Goal: Transaction & Acquisition: Book appointment/travel/reservation

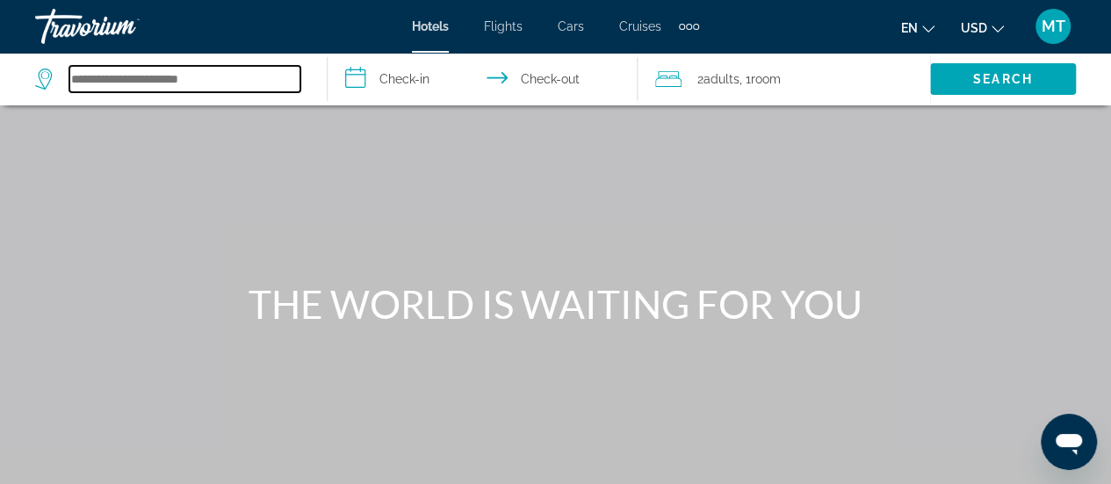
click at [195, 89] on input "Search hotel destination" at bounding box center [184, 79] width 231 height 26
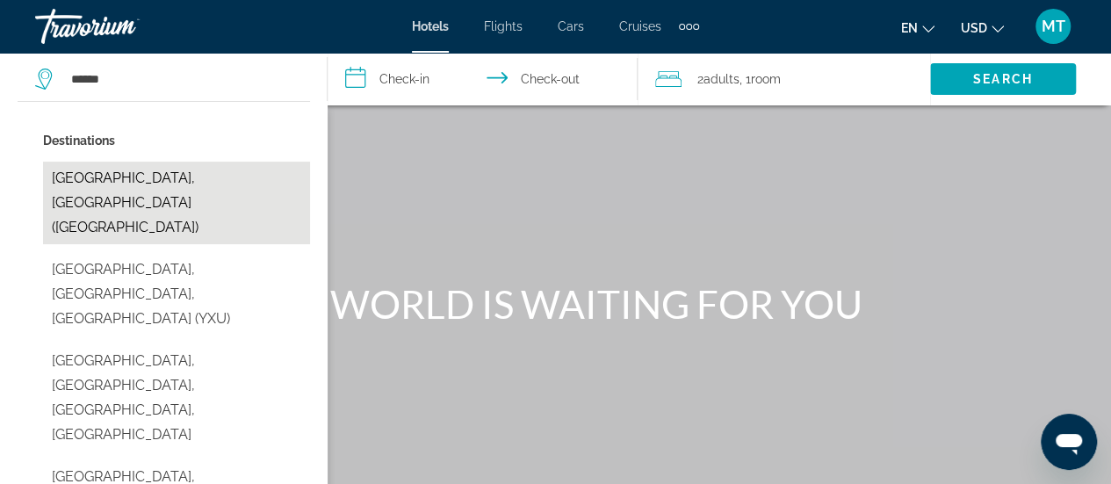
click at [181, 181] on button "[GEOGRAPHIC_DATA], [GEOGRAPHIC_DATA] ([GEOGRAPHIC_DATA])" at bounding box center [176, 203] width 267 height 83
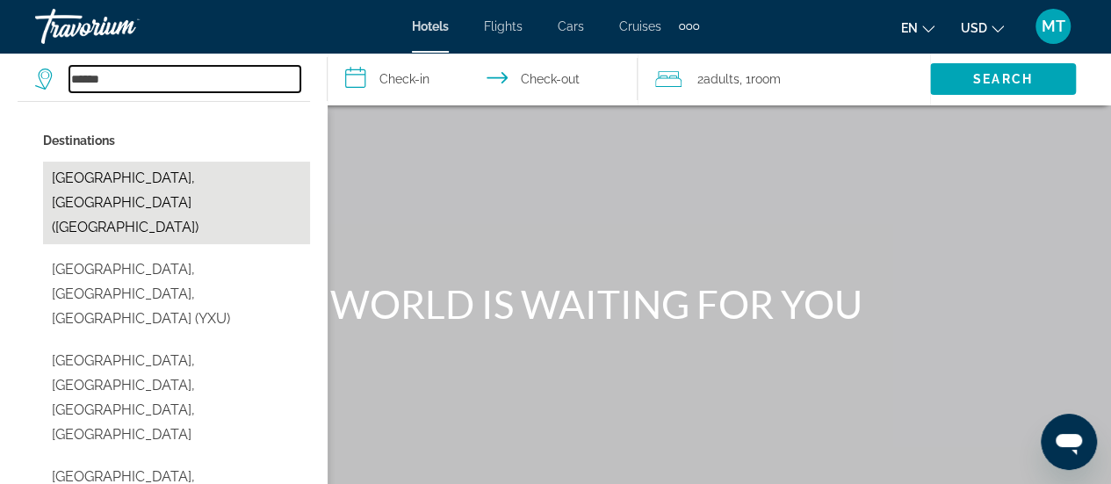
type input "**********"
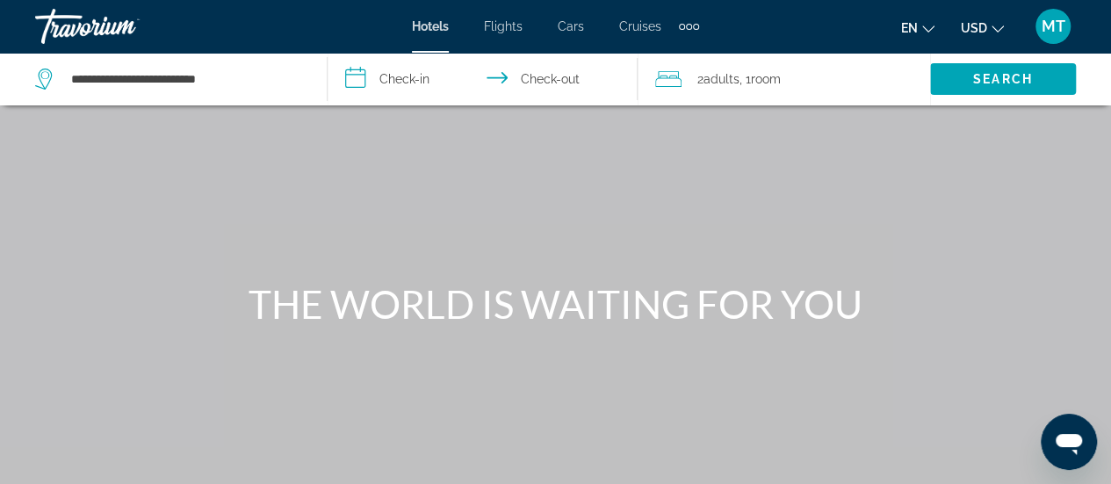
click at [430, 83] on input "**********" at bounding box center [486, 82] width 317 height 58
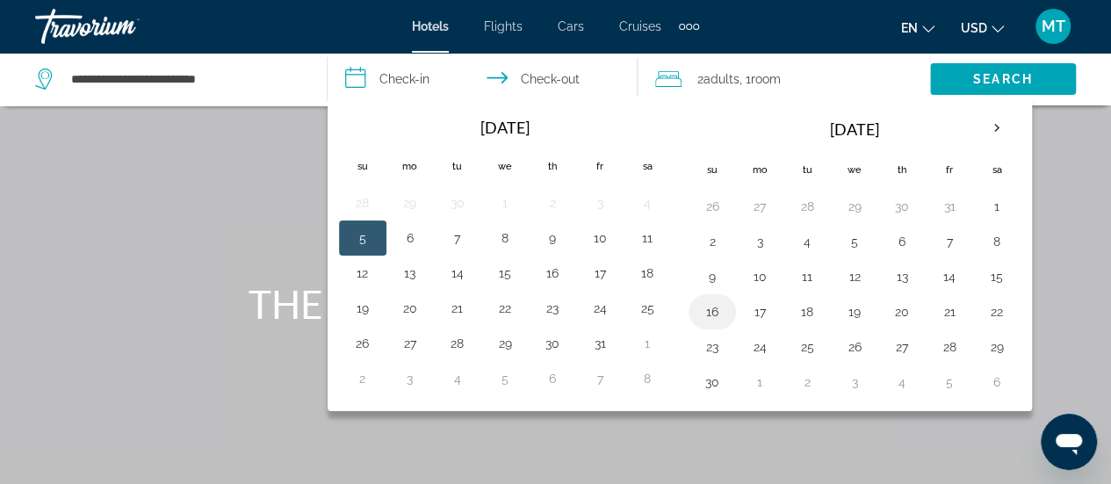
click at [717, 300] on button "16" at bounding box center [712, 312] width 28 height 25
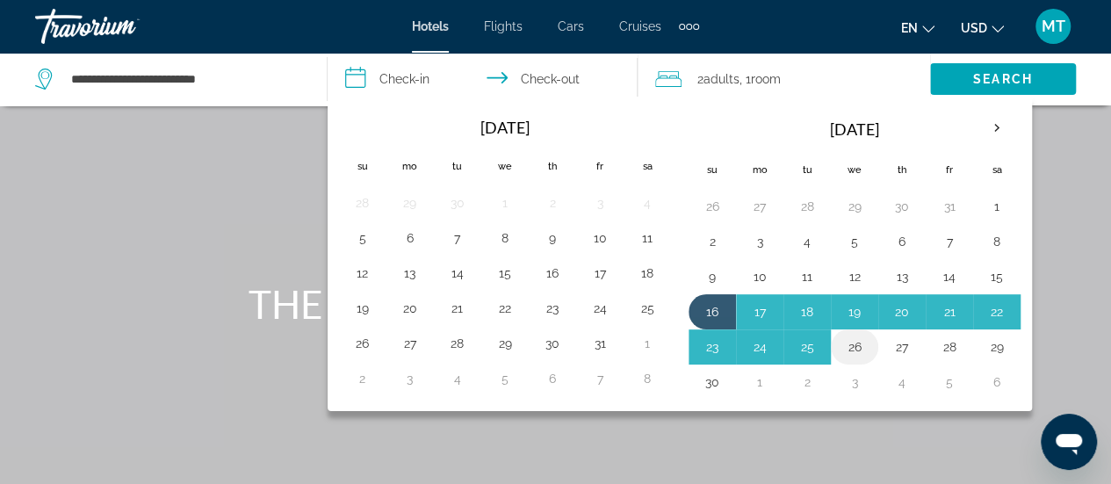
click at [860, 349] on button "26" at bounding box center [855, 347] width 28 height 25
type input "**********"
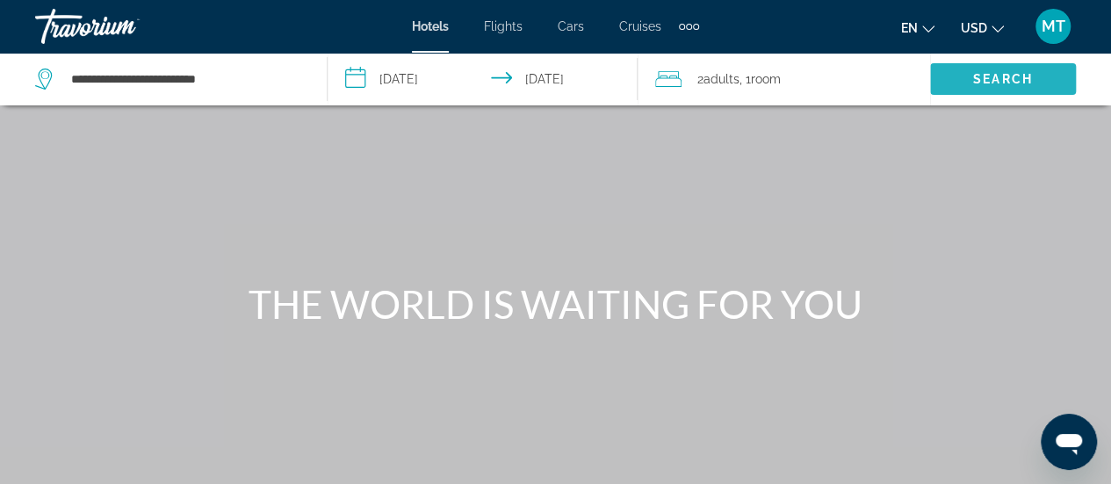
click at [987, 75] on span "Search" at bounding box center [1003, 79] width 60 height 14
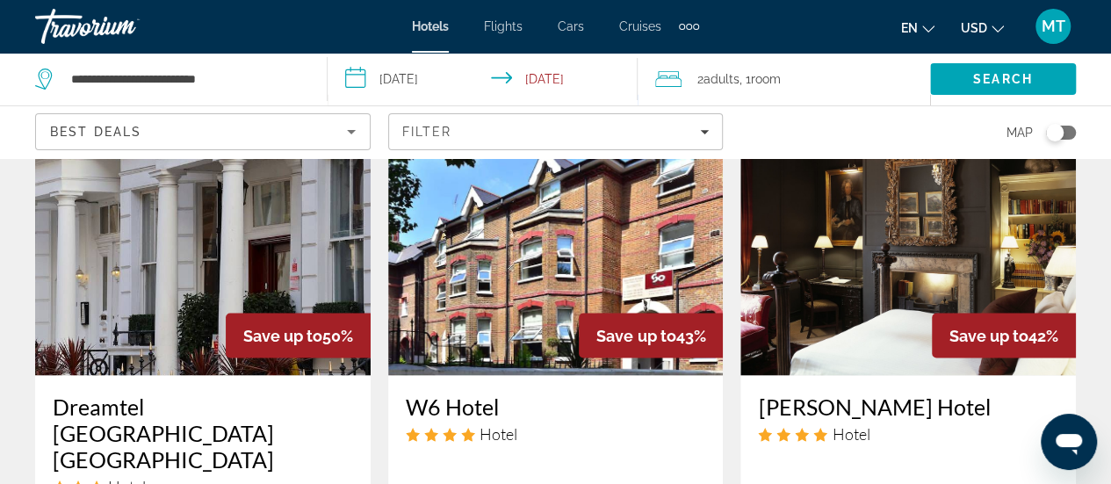
scroll to position [1563, 0]
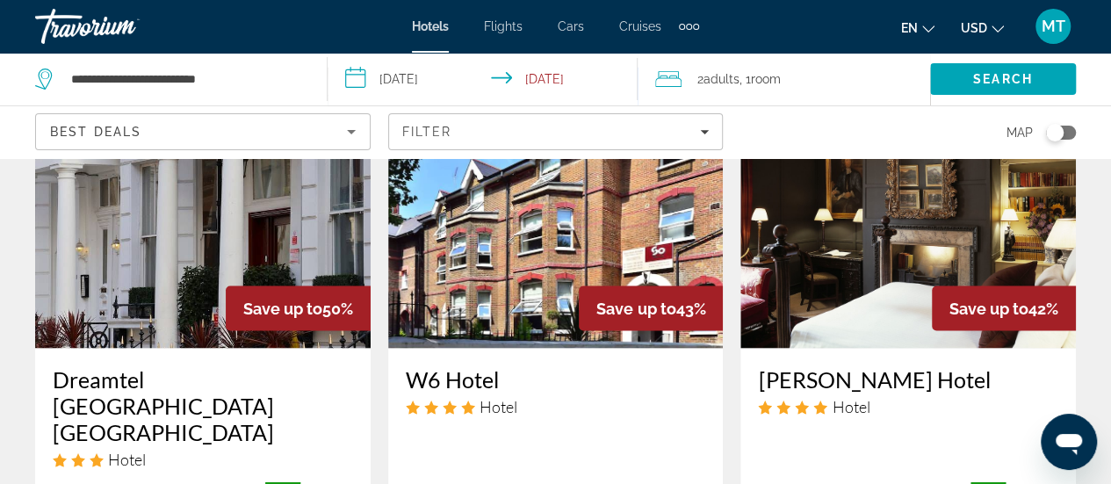
click at [506, 64] on input "**********" at bounding box center [486, 82] width 317 height 58
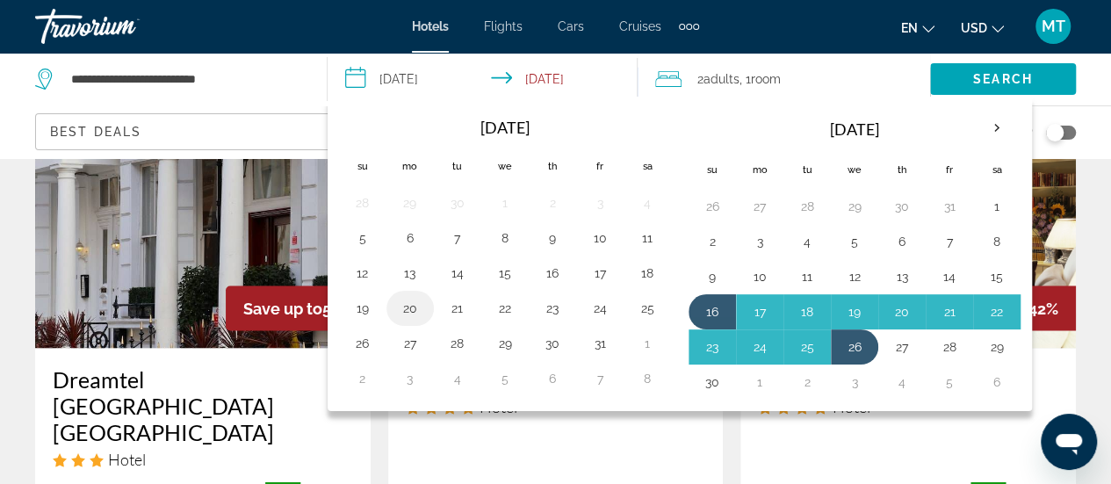
click at [413, 302] on button "20" at bounding box center [410, 308] width 28 height 25
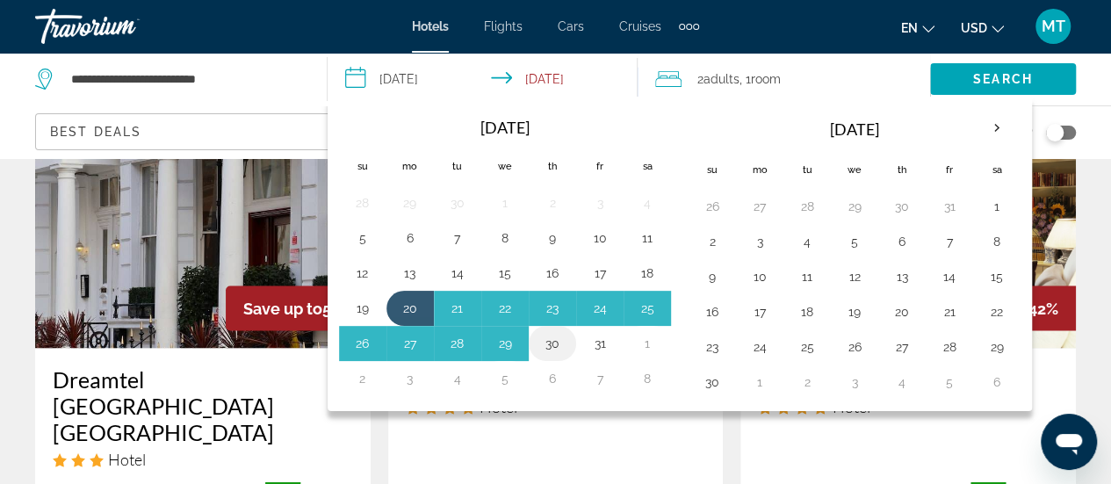
click at [549, 342] on button "30" at bounding box center [552, 343] width 28 height 25
type input "**********"
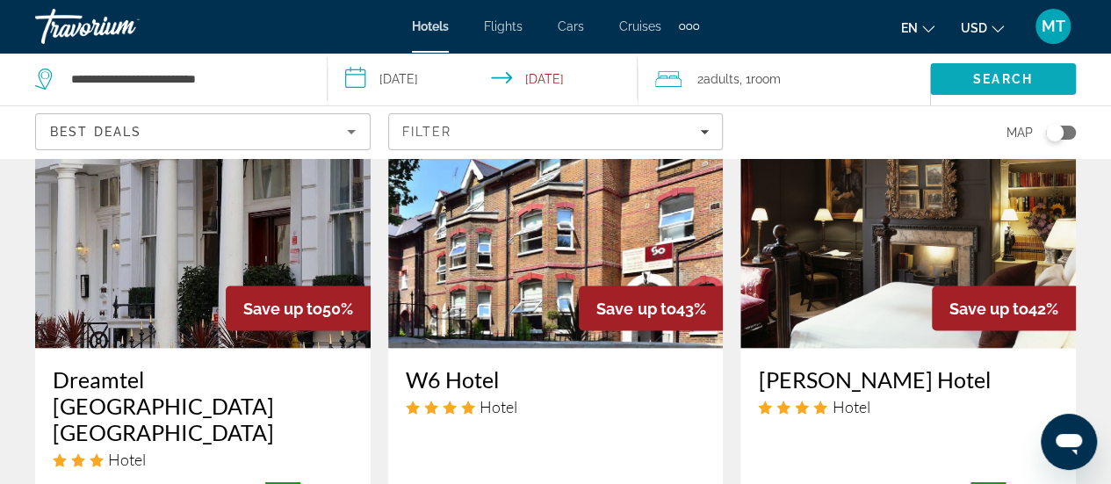
click at [1015, 73] on span "Search" at bounding box center [1003, 79] width 60 height 14
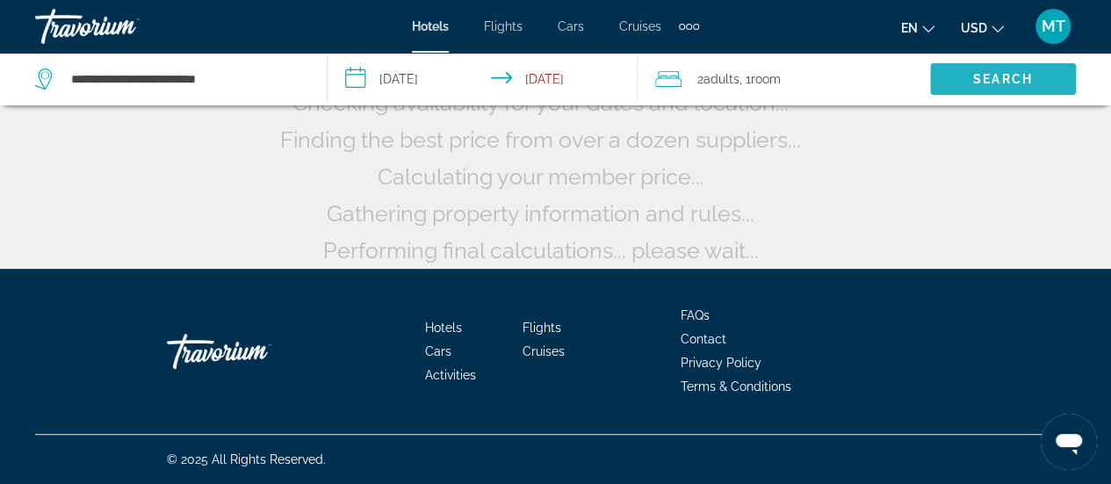
scroll to position [224, 0]
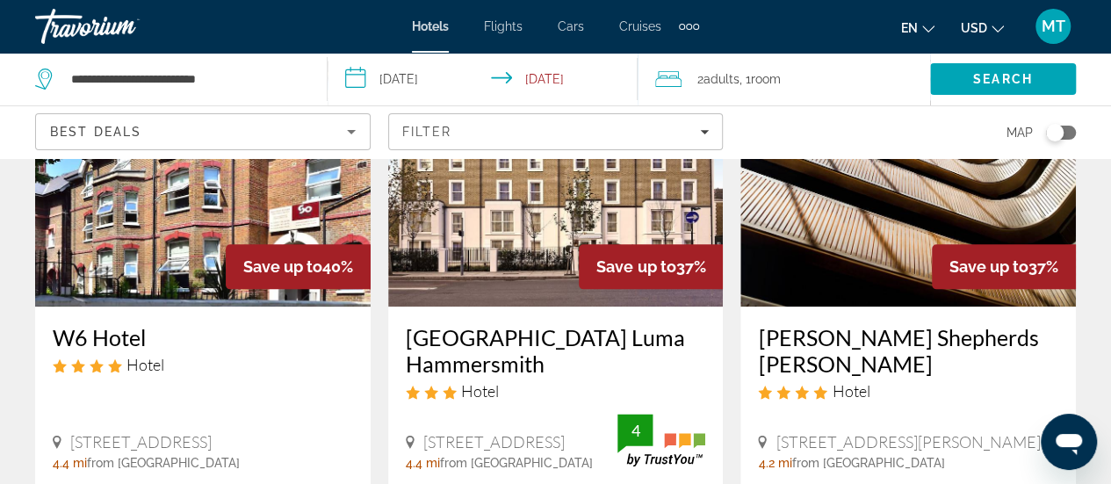
scroll to position [846, 0]
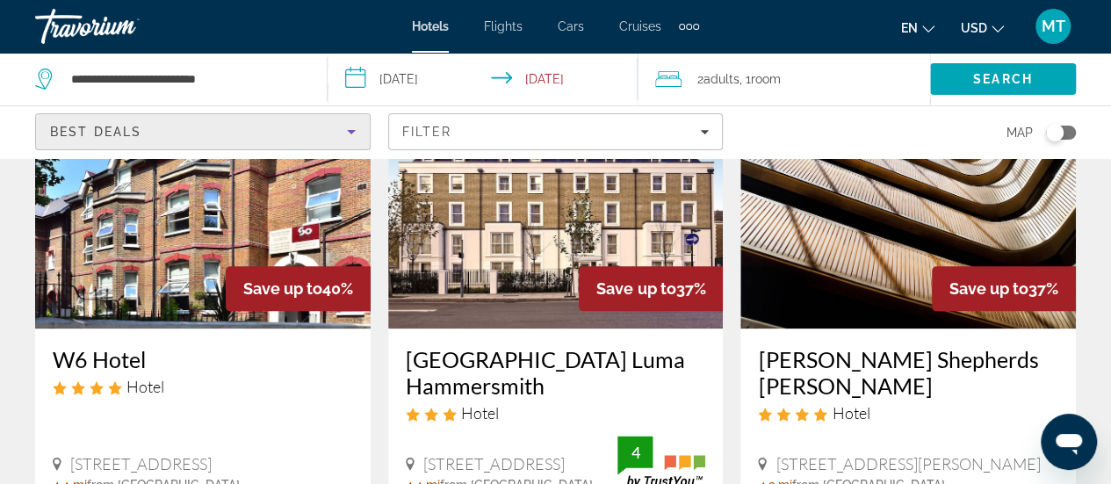
click at [336, 138] on div "Best Deals" at bounding box center [198, 131] width 297 height 21
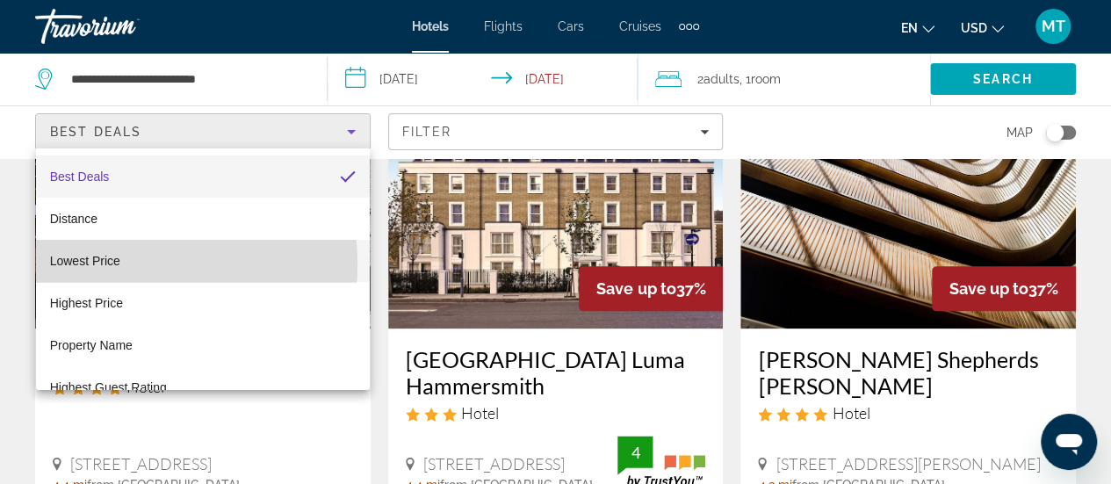
click at [98, 264] on span "Lowest Price" at bounding box center [85, 261] width 70 height 14
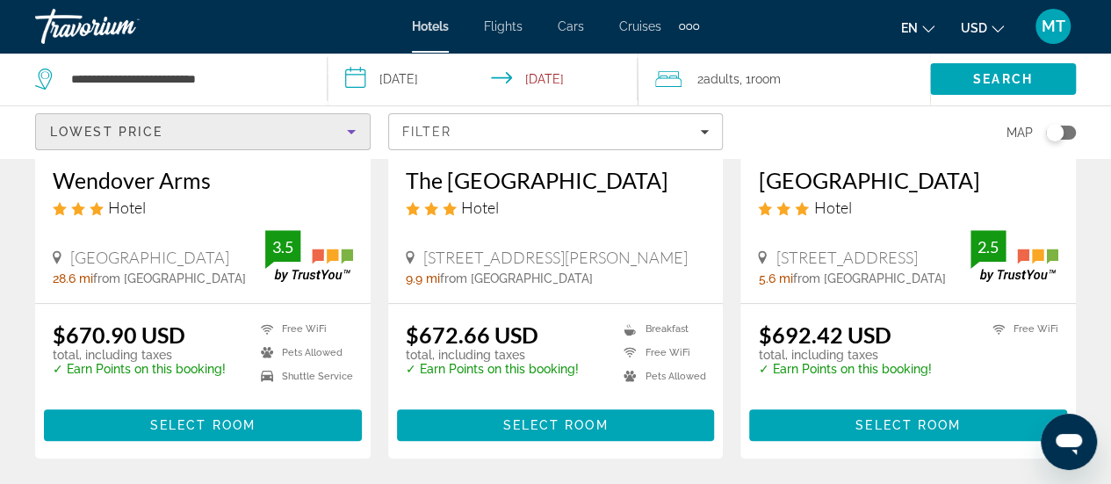
scroll to position [352, 0]
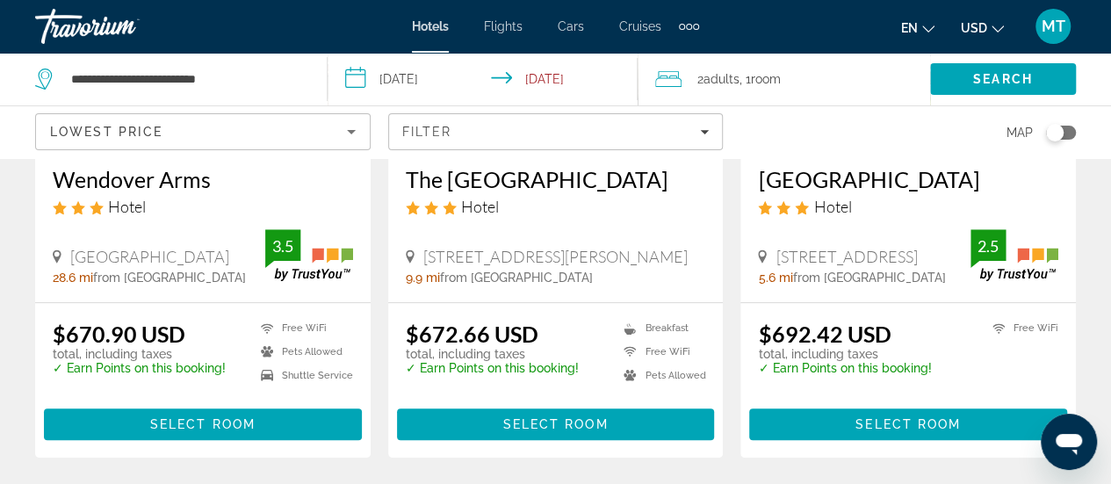
click at [348, 142] on div "Lowest Price" at bounding box center [203, 138] width 306 height 49
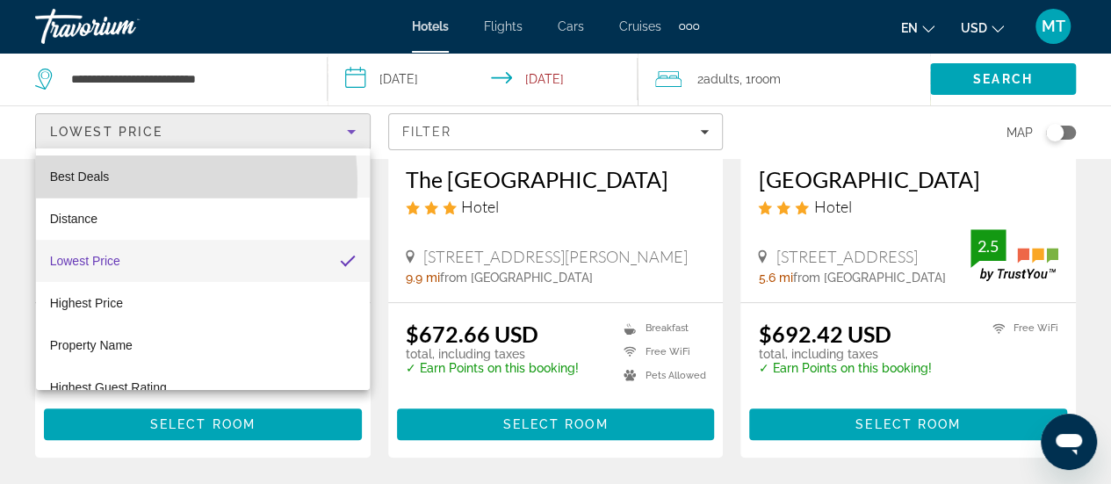
click at [91, 184] on span "Best Deals" at bounding box center [80, 176] width 60 height 21
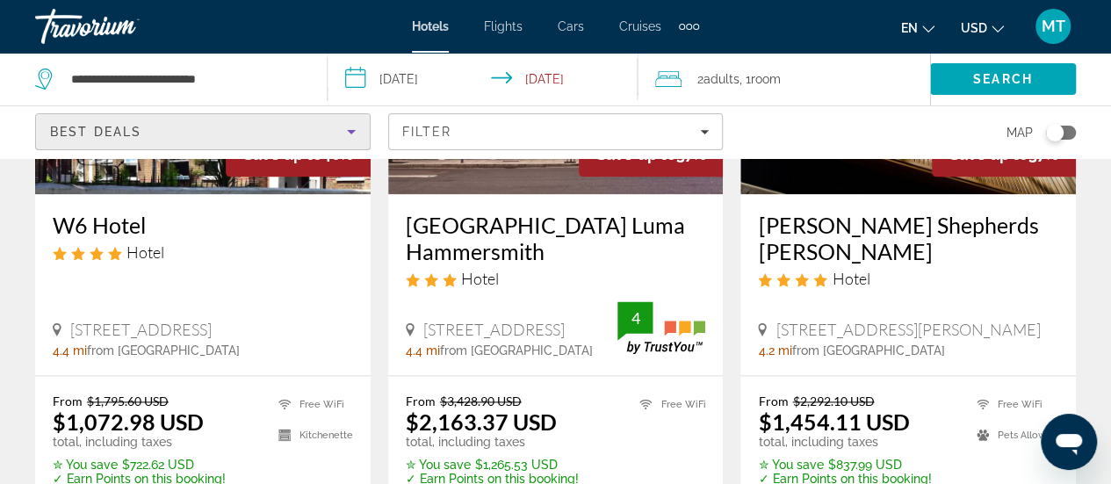
scroll to position [979, 0]
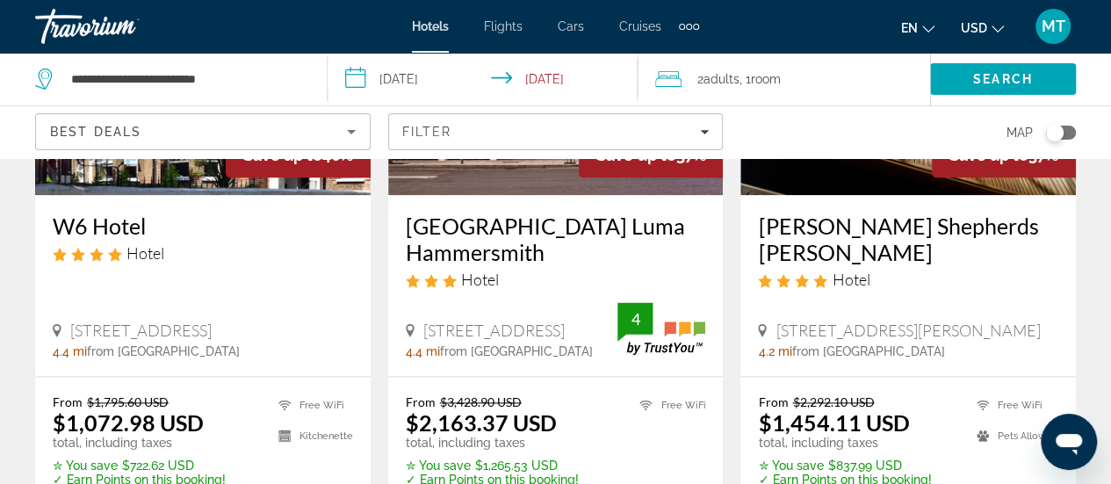
drag, startPoint x: 47, startPoint y: 203, endPoint x: 165, endPoint y: 188, distance: 119.5
click at [165, 195] on div "W6 Hotel Hotel [STREET_ADDRESS] 4.4 mi from [GEOGRAPHIC_DATA] from hotel" at bounding box center [203, 285] width 336 height 180
copy h3 "W6 Hotel"
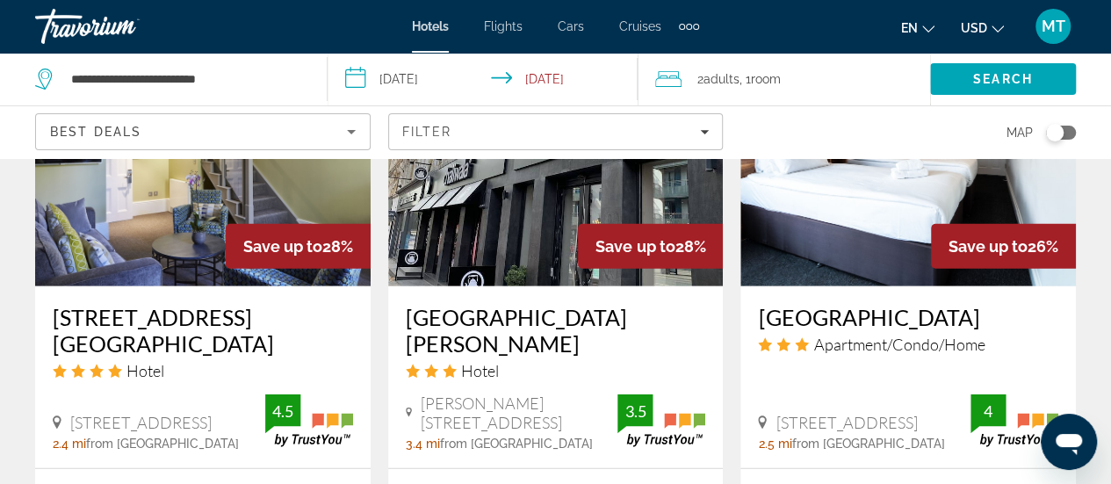
scroll to position [2318, 0]
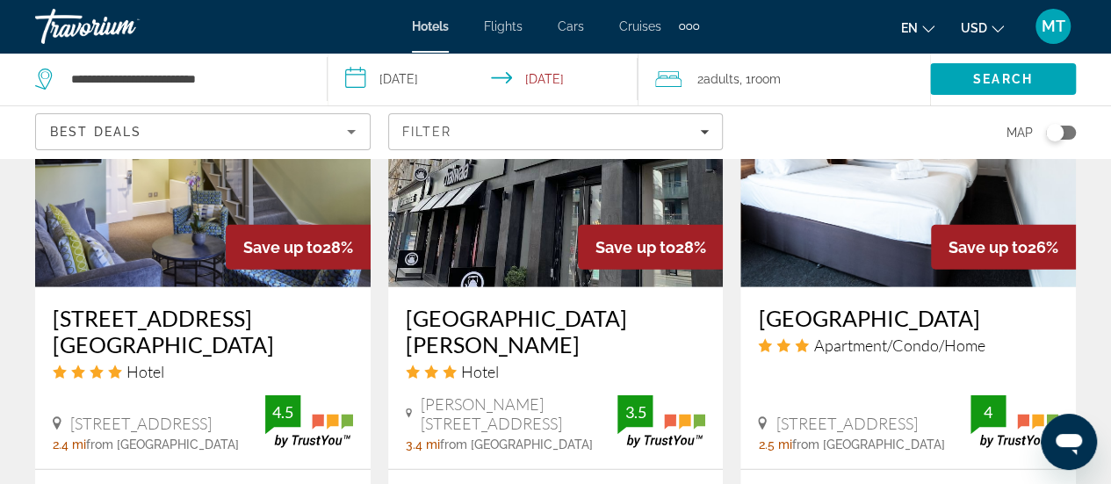
click at [587, 305] on h3 "[GEOGRAPHIC_DATA][PERSON_NAME]" at bounding box center [556, 331] width 300 height 53
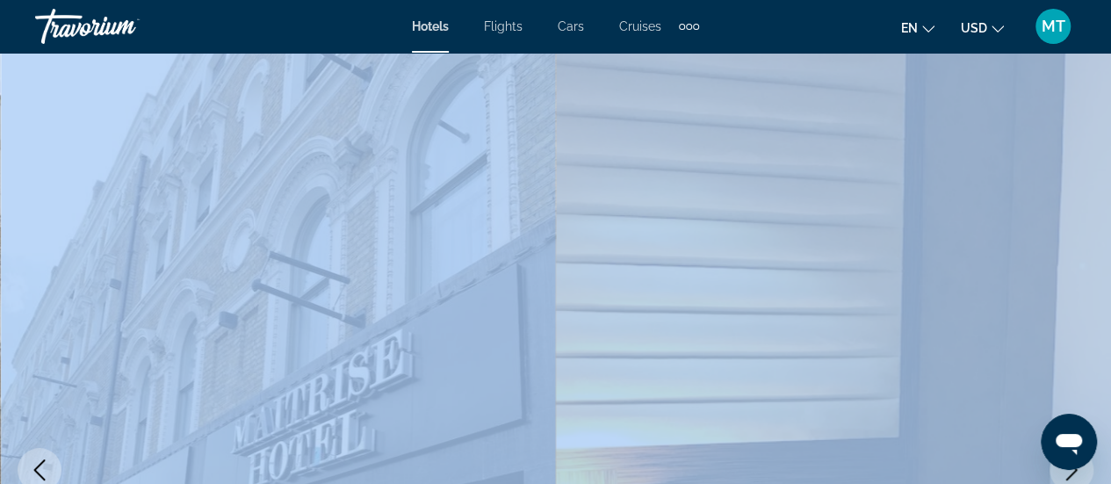
drag, startPoint x: 662, startPoint y: 267, endPoint x: 500, endPoint y: 277, distance: 162.8
click at [500, 277] on div "Skip to main content Hotels Flights Cars Cruises Activities Hotels Flights Cars…" at bounding box center [555, 242] width 1111 height 484
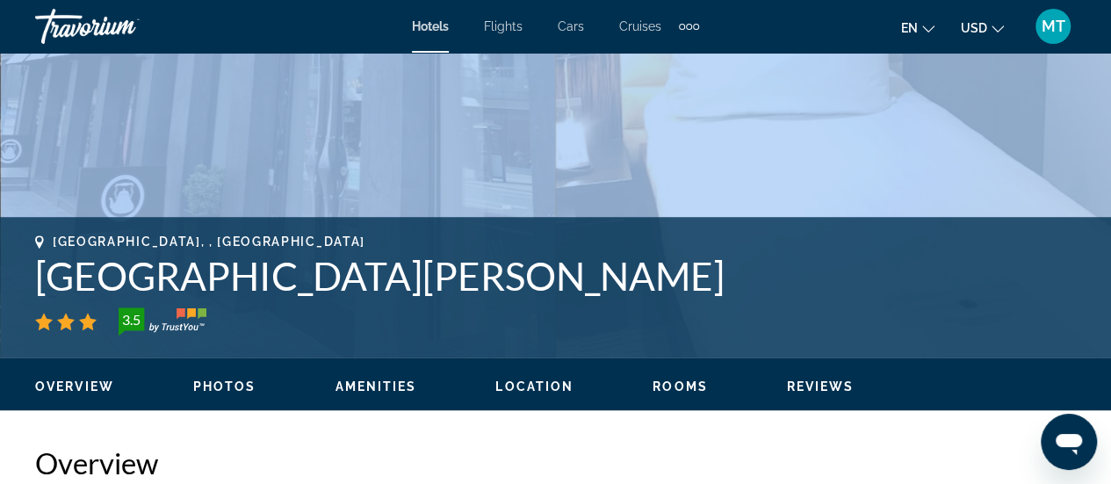
scroll to position [511, 0]
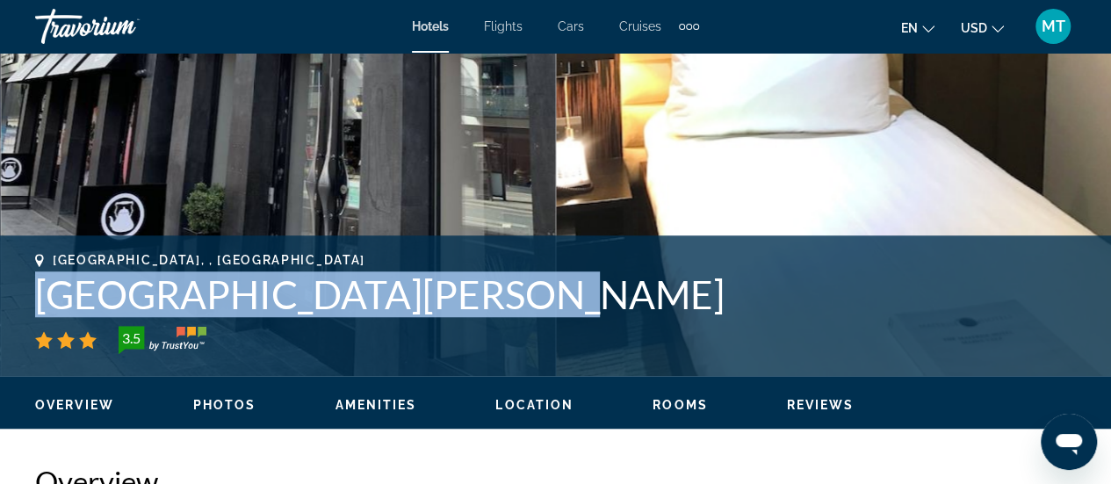
drag, startPoint x: 18, startPoint y: 292, endPoint x: 475, endPoint y: 300, distance: 456.8
click at [475, 300] on div "[GEOGRAPHIC_DATA], , [GEOGRAPHIC_DATA][PERSON_NAME] 3.5 Address [PERSON_NAME][S…" at bounding box center [555, 305] width 1111 height 105
copy h1 "[GEOGRAPHIC_DATA][PERSON_NAME]"
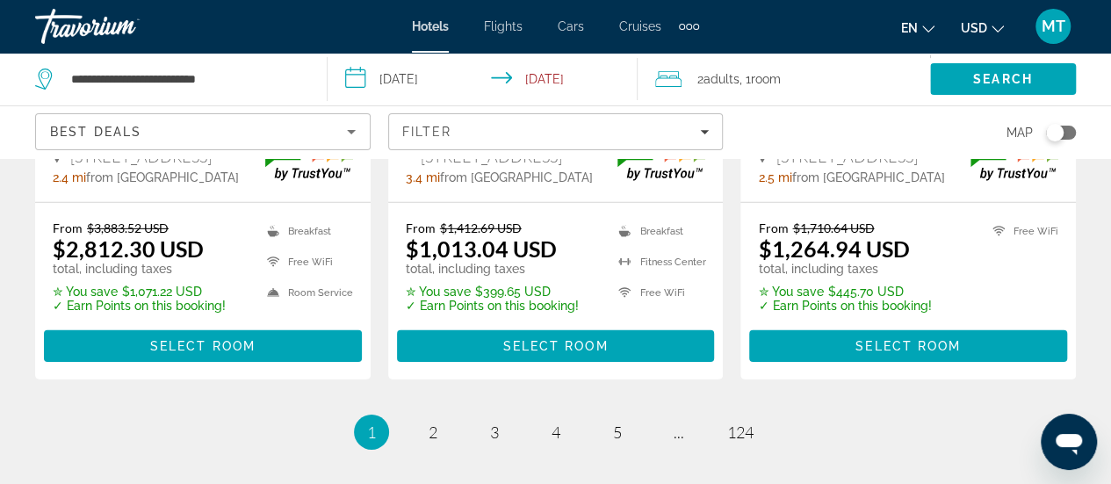
scroll to position [2624, 0]
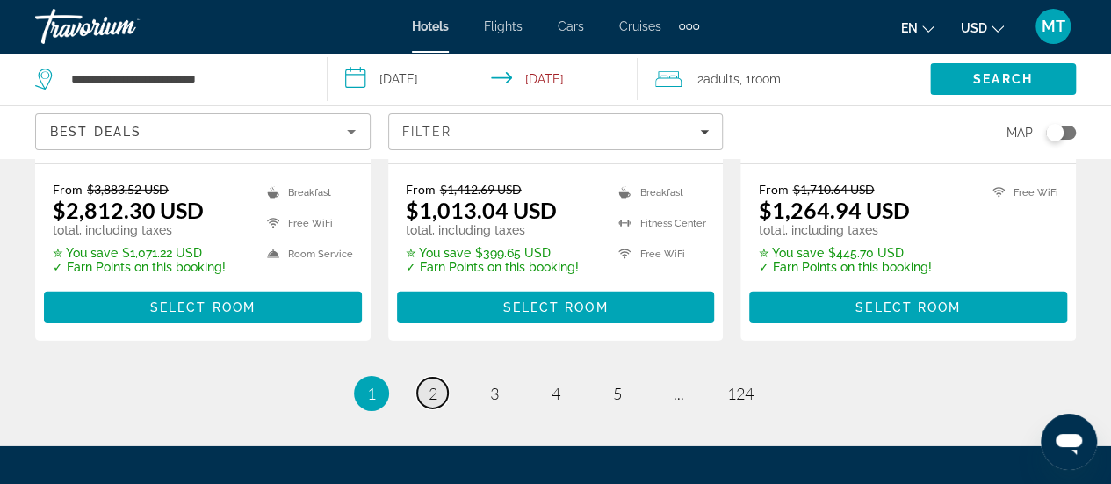
click at [435, 384] on span "2" at bounding box center [433, 393] width 9 height 19
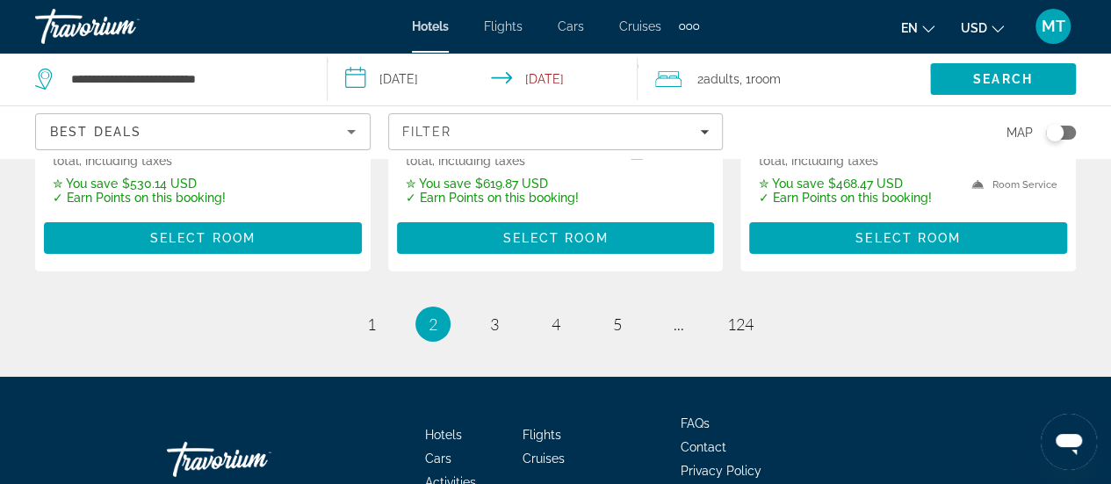
scroll to position [2734, 0]
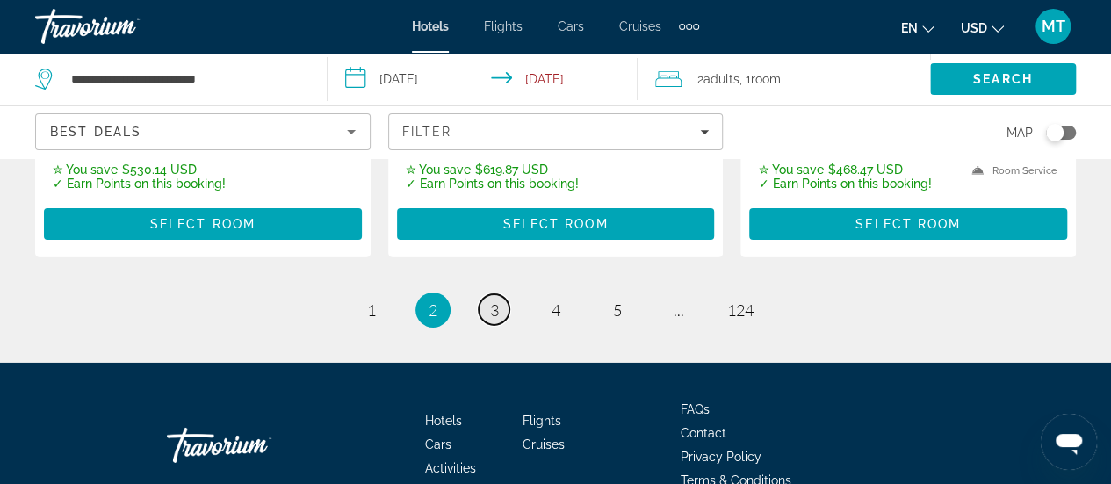
click at [495, 300] on span "3" at bounding box center [494, 309] width 9 height 19
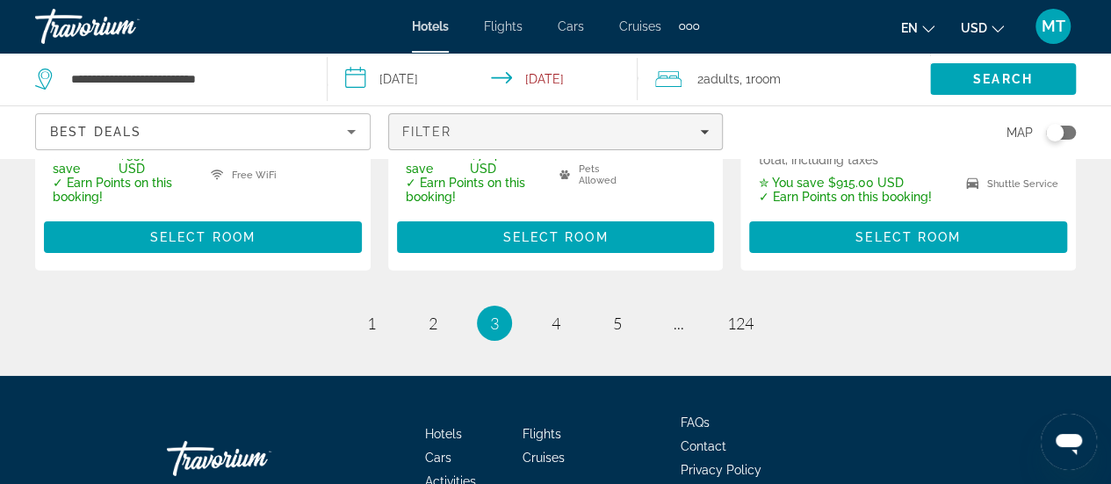
scroll to position [2770, 0]
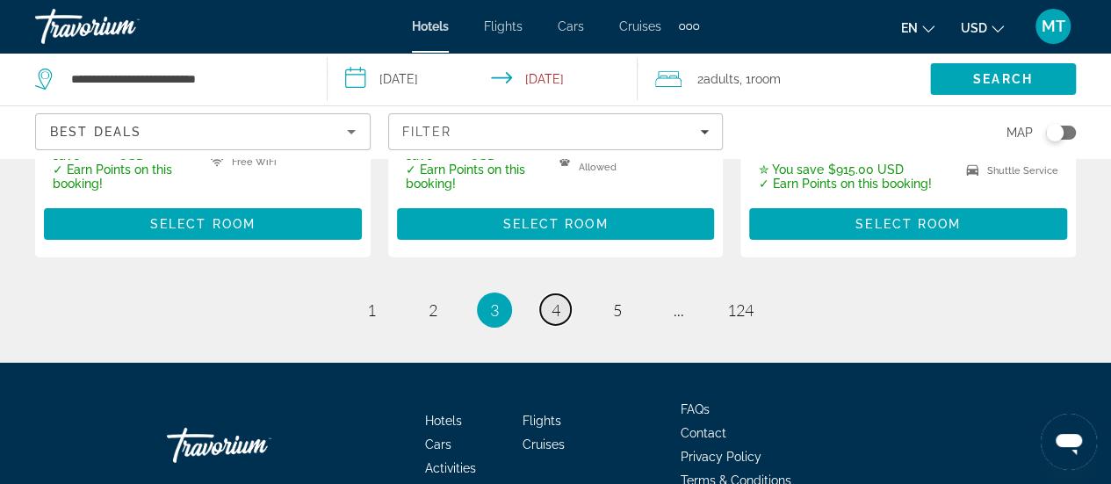
click at [553, 300] on span "4" at bounding box center [556, 309] width 9 height 19
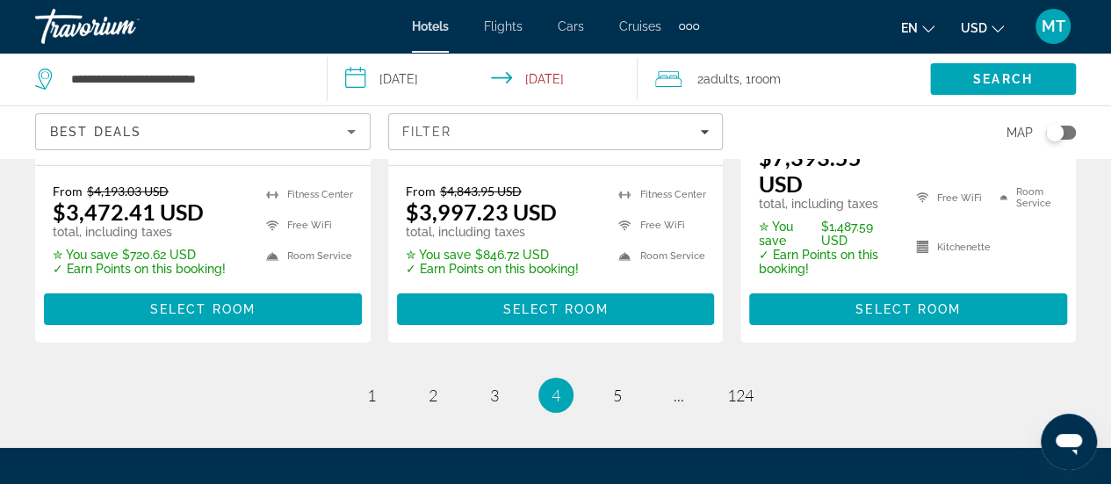
scroll to position [2719, 0]
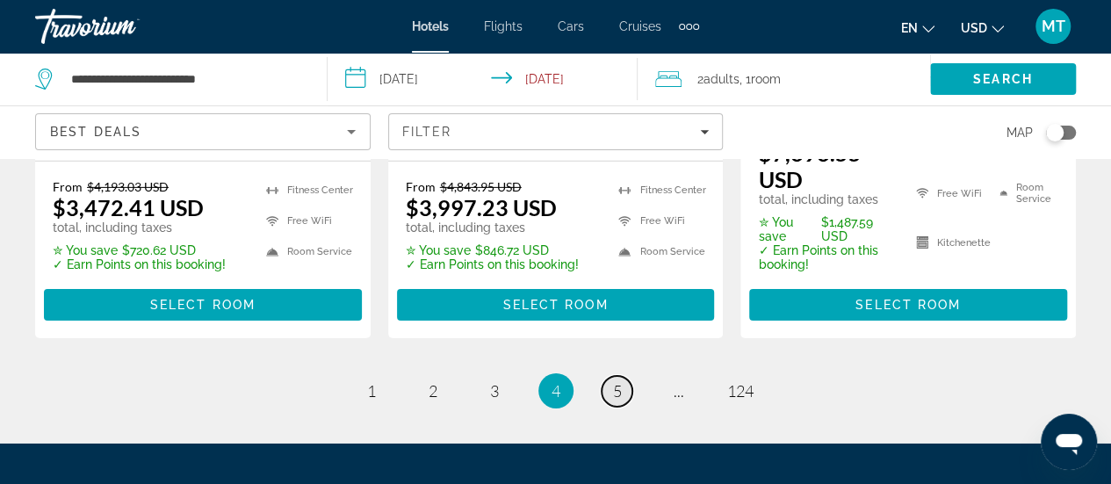
click at [613, 381] on span "5" at bounding box center [617, 390] width 9 height 19
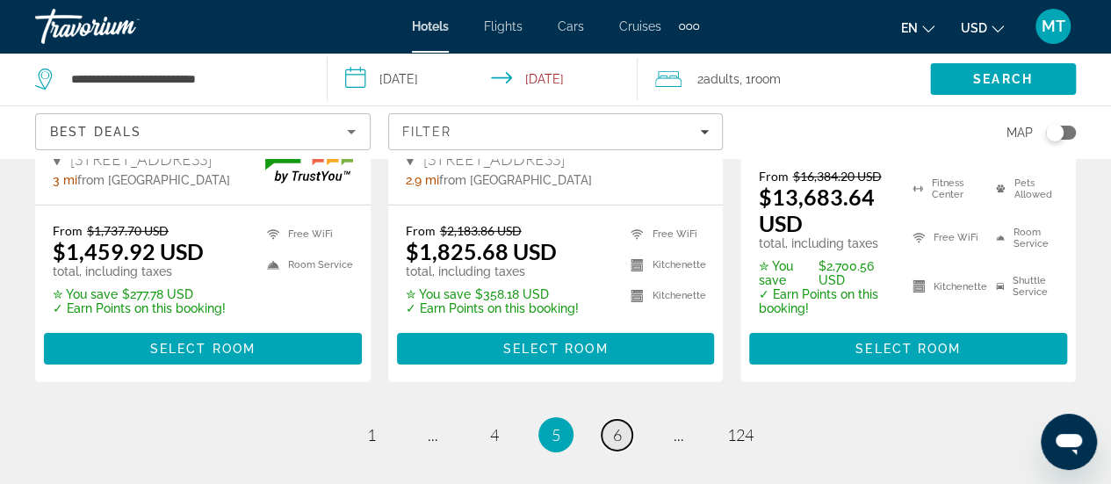
scroll to position [2762, 0]
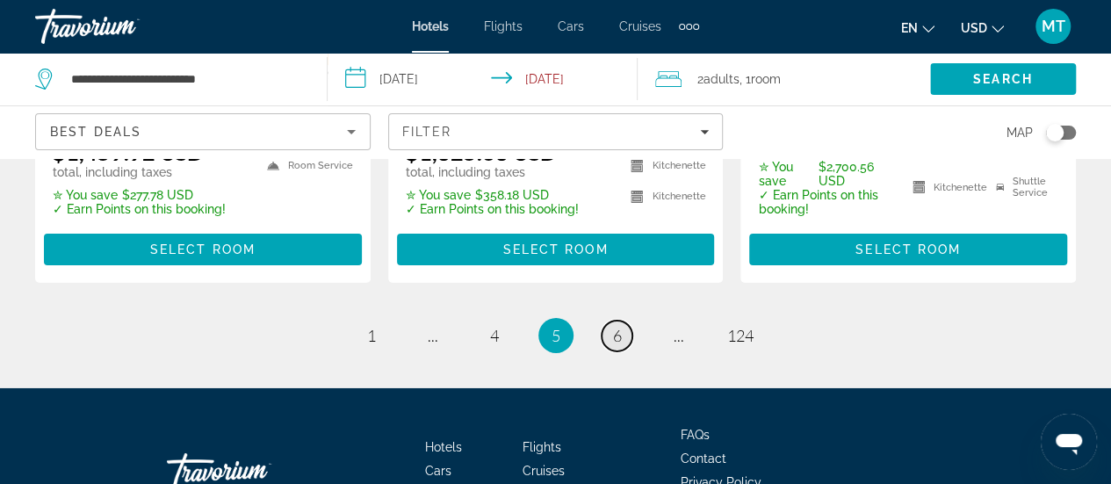
click at [619, 326] on span "6" at bounding box center [617, 335] width 9 height 19
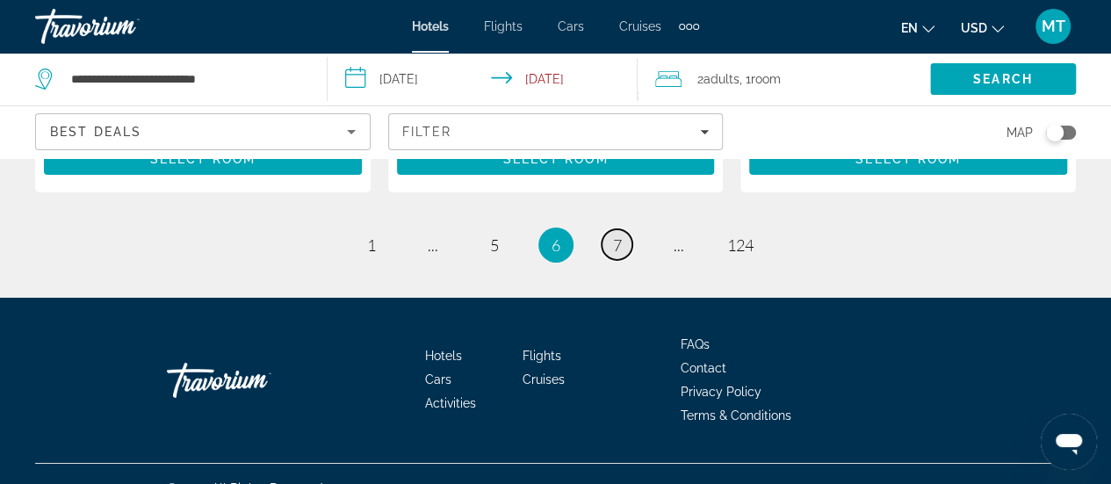
scroll to position [2837, 0]
click at [613, 235] on span "7" at bounding box center [617, 244] width 9 height 19
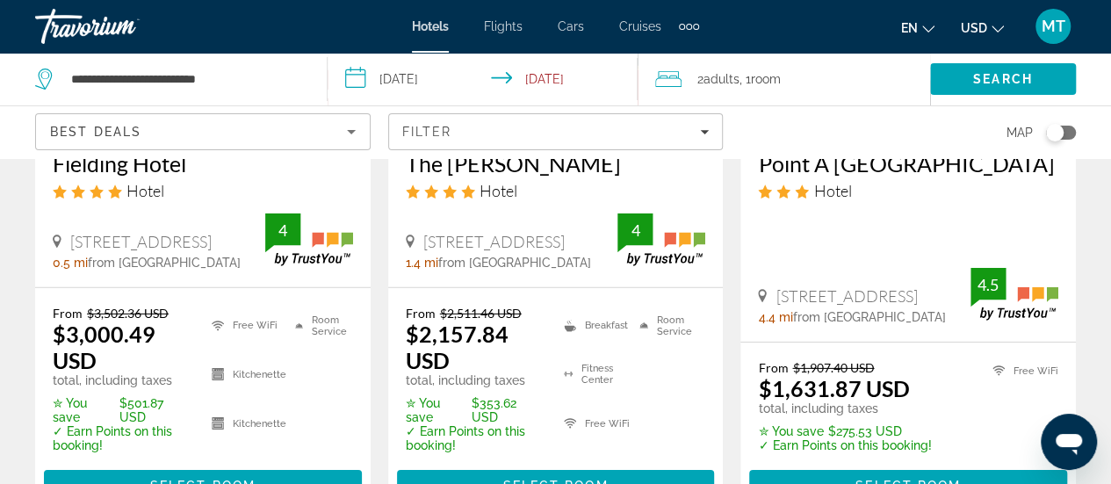
scroll to position [2582, 0]
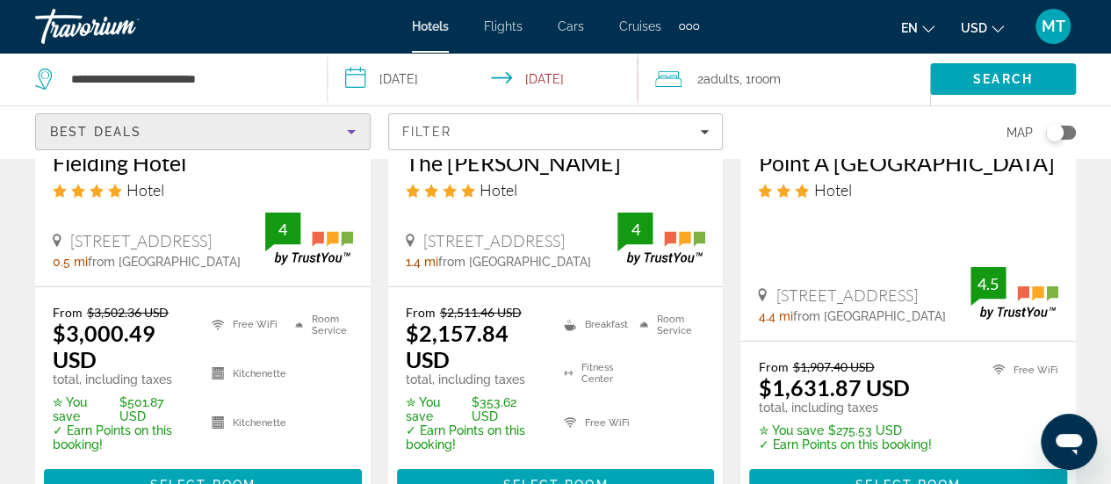
click at [349, 134] on icon "Sort by" at bounding box center [351, 131] width 21 height 21
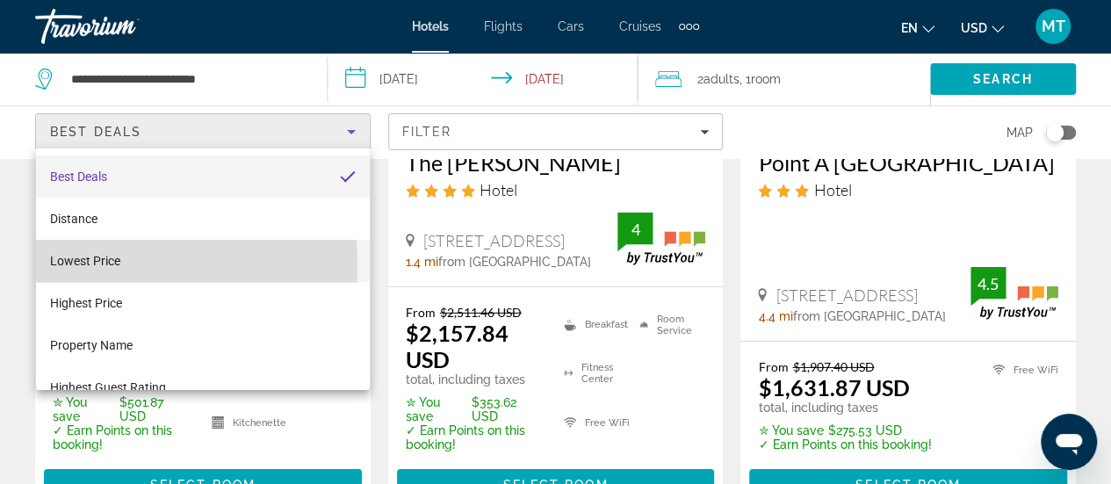
click at [76, 264] on span "Lowest Price" at bounding box center [85, 261] width 70 height 14
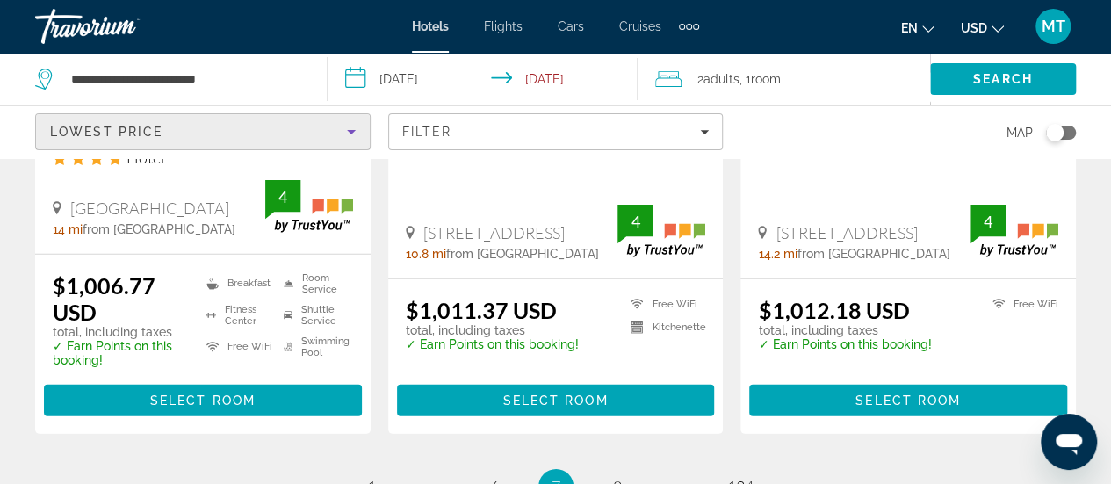
scroll to position [2593, 0]
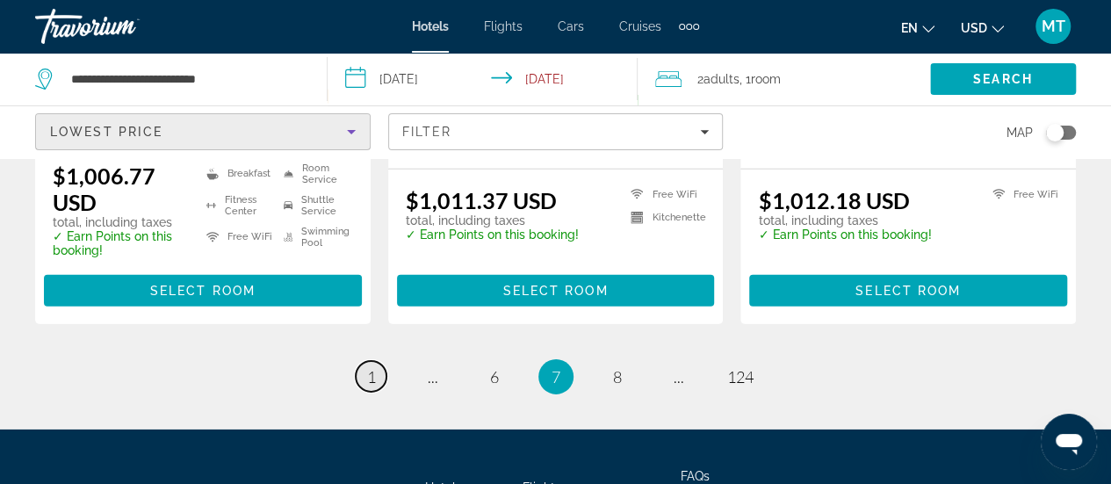
click at [374, 367] on span "1" at bounding box center [371, 376] width 9 height 19
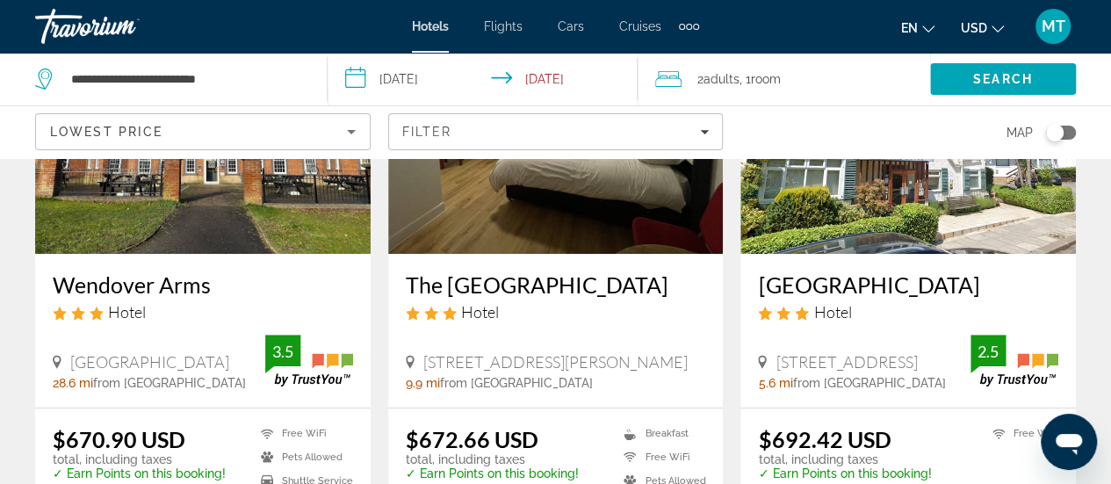
scroll to position [248, 0]
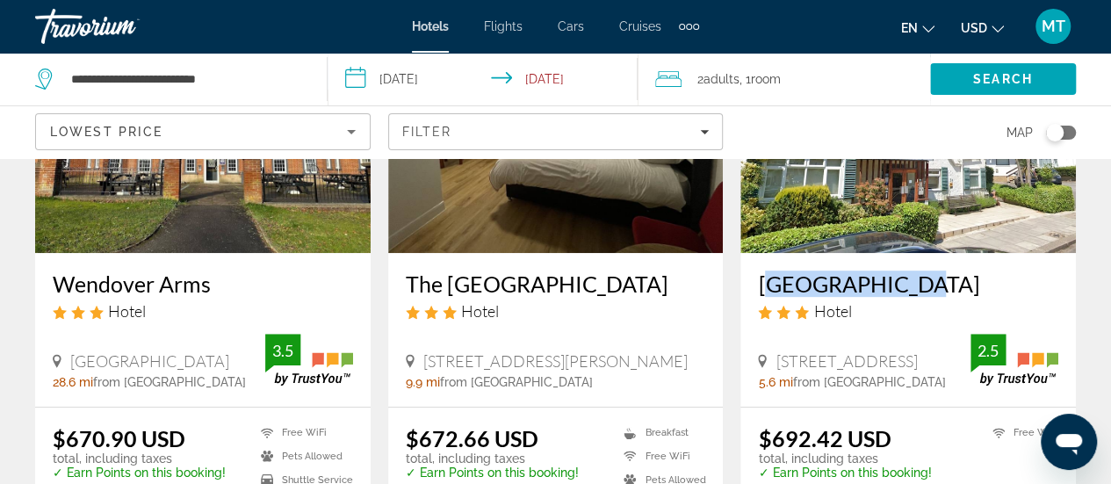
drag, startPoint x: 755, startPoint y: 285, endPoint x: 899, endPoint y: 277, distance: 145.1
click at [899, 277] on div "[GEOGRAPHIC_DATA] Hotel [STREET_ADDRESS] 5.6 mi from [GEOGRAPHIC_DATA] from hot…" at bounding box center [908, 330] width 336 height 154
copy h3 "[GEOGRAPHIC_DATA]"
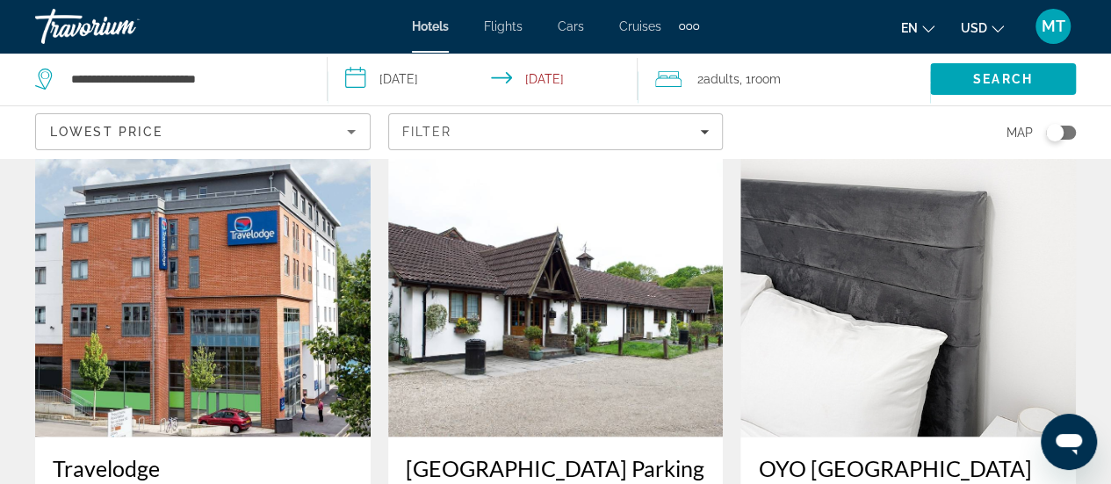
scroll to position [1361, 0]
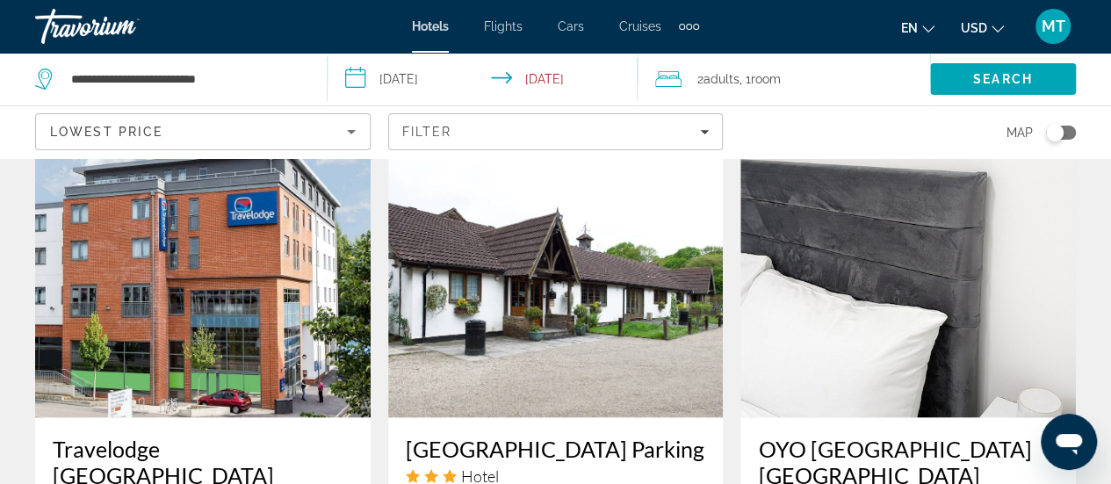
click at [350, 132] on icon "Sort by" at bounding box center [351, 132] width 9 height 4
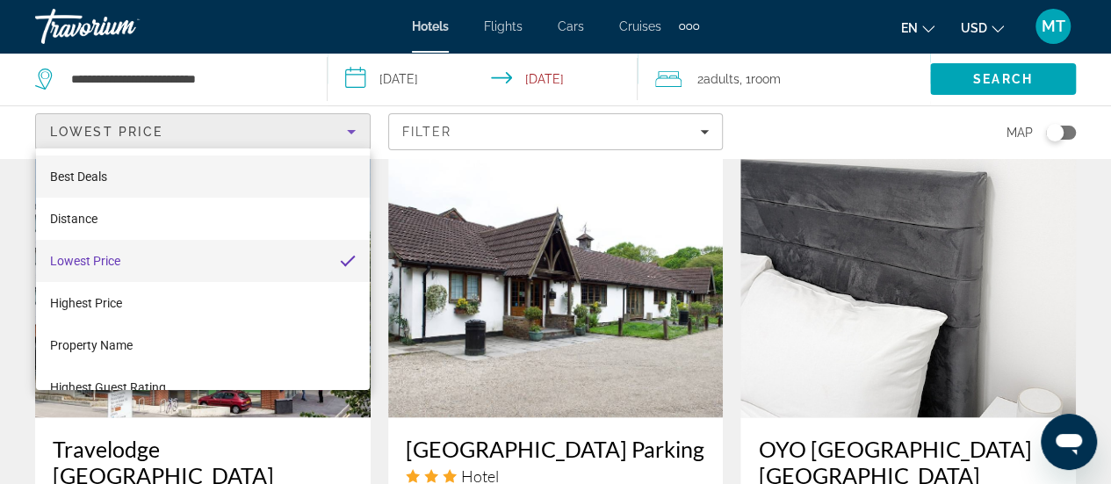
click at [85, 175] on span "Best Deals" at bounding box center [78, 177] width 57 height 14
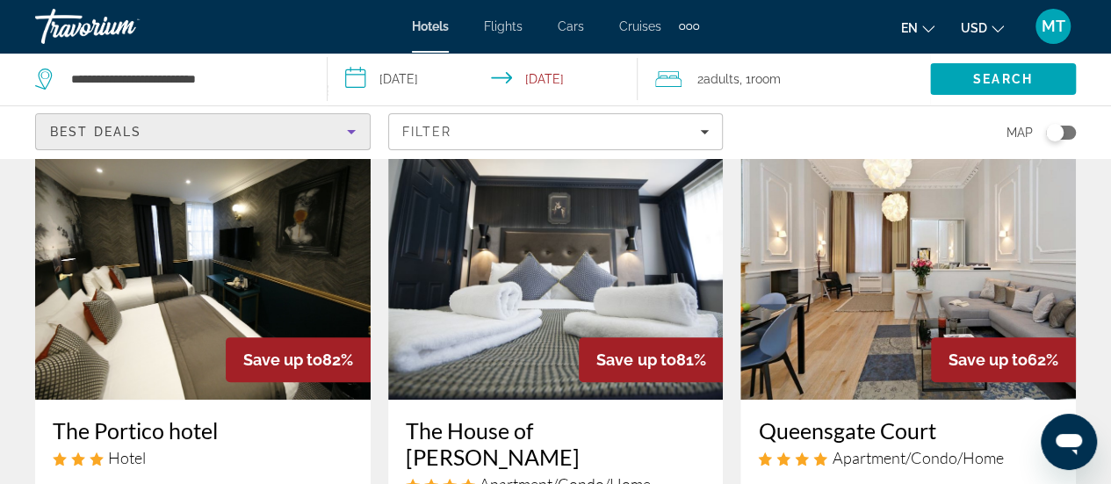
scroll to position [102, 0]
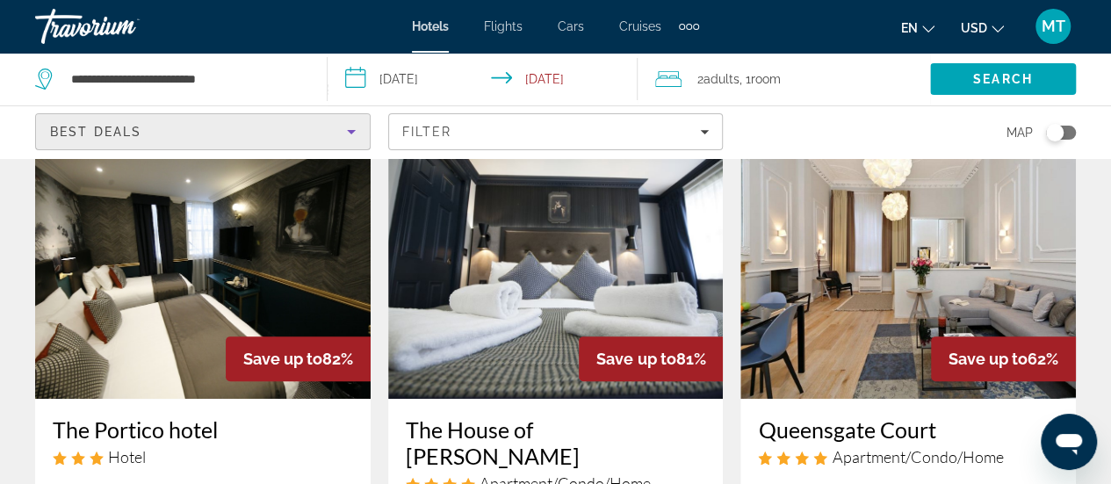
click at [264, 286] on img "Main content" at bounding box center [203, 258] width 336 height 281
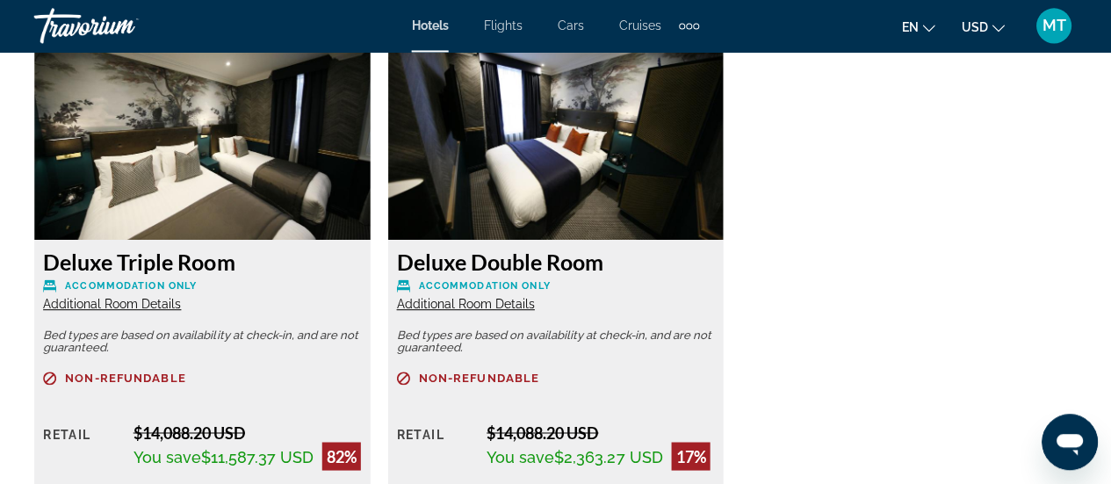
scroll to position [2774, 0]
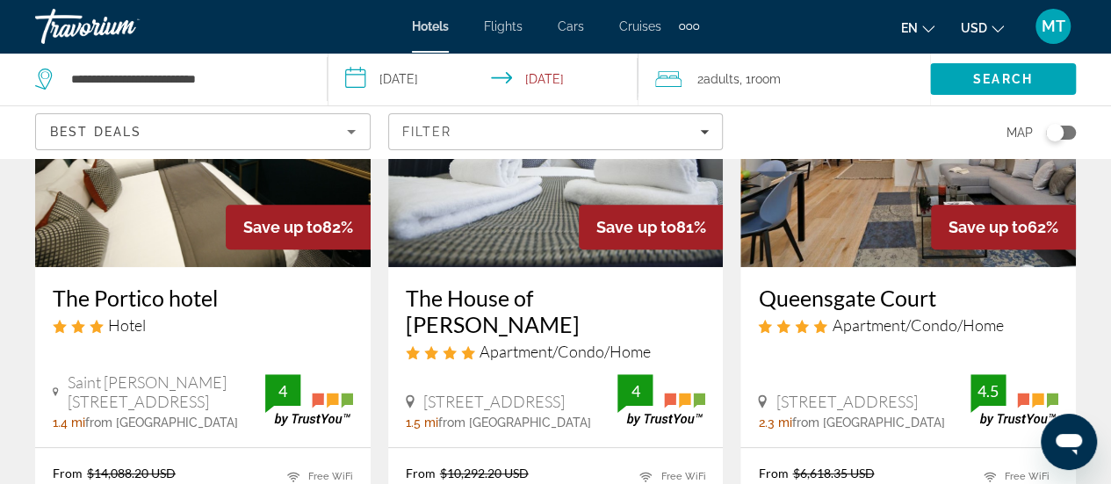
scroll to position [232, 0]
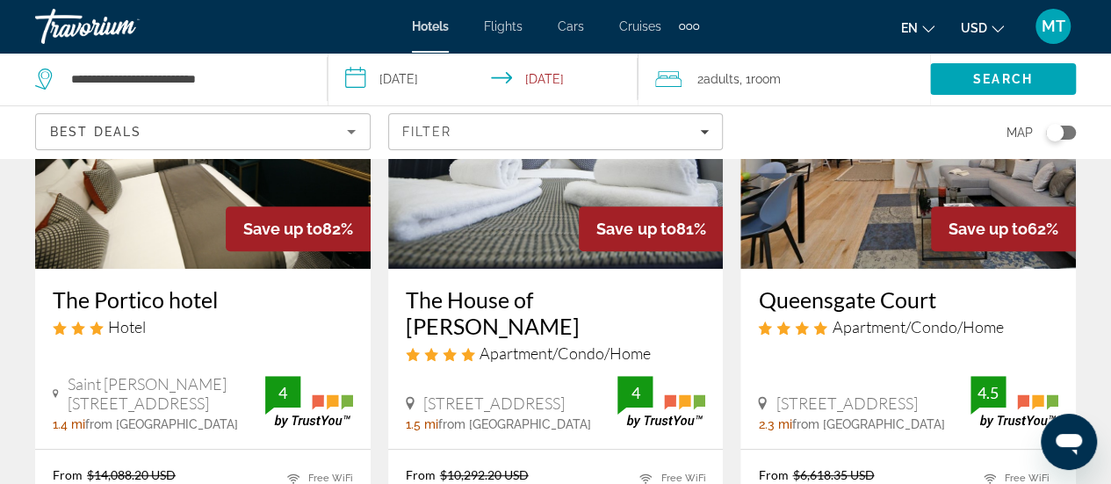
drag, startPoint x: 43, startPoint y: 272, endPoint x: 246, endPoint y: 295, distance: 204.2
click at [246, 295] on div "The Portico hotel Hotel [GEOGRAPHIC_DATA][PERSON_NAME] 30 [GEOGRAPHIC_DATA] 1.4…" at bounding box center [203, 359] width 336 height 180
copy h3 "The Portico hotel"
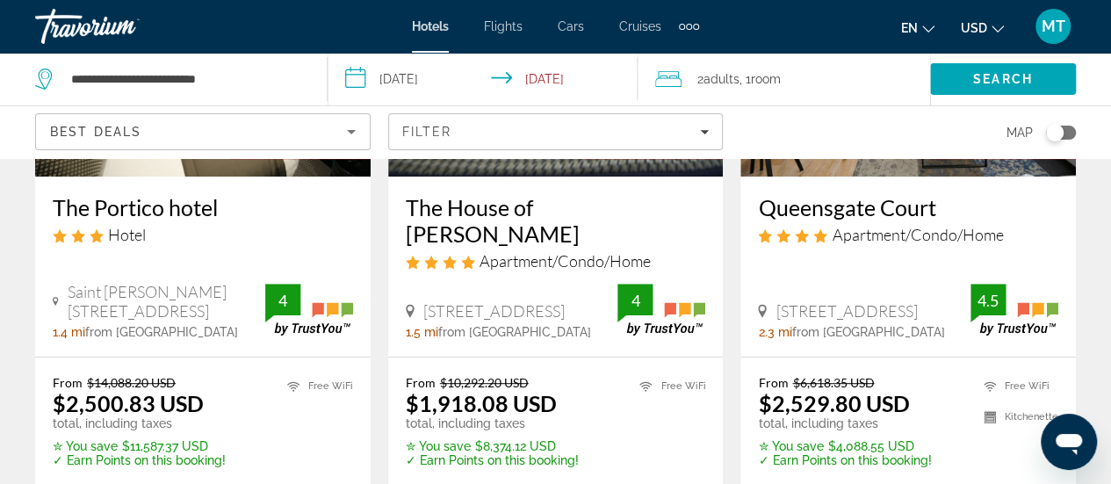
scroll to position [323, 0]
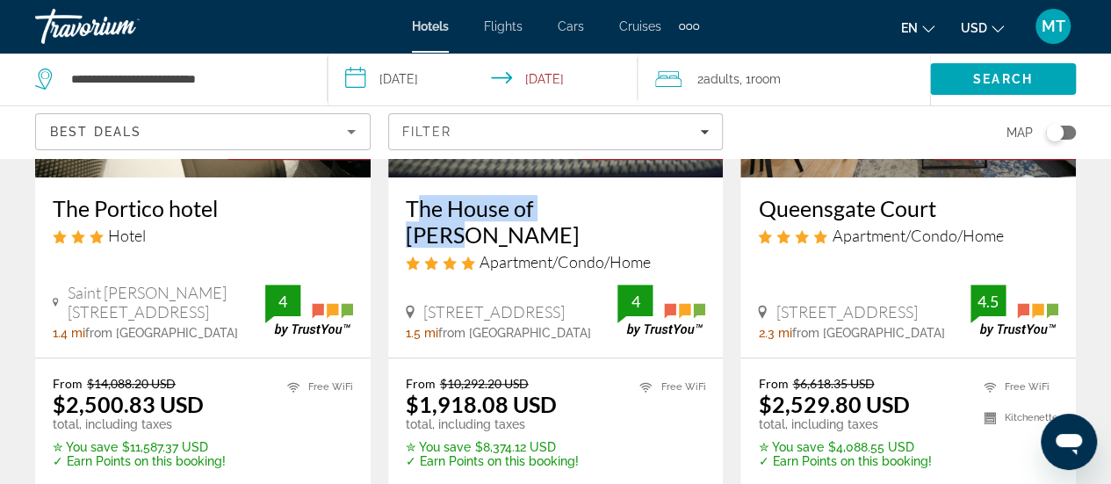
drag, startPoint x: 595, startPoint y: 190, endPoint x: 397, endPoint y: 199, distance: 197.8
click at [397, 199] on div "The House of [PERSON_NAME] Apartment/Condo/Home [STREET_ADDRESS] 1.5 mi from [G…" at bounding box center [556, 267] width 336 height 180
copy h3 "The House of [PERSON_NAME]"
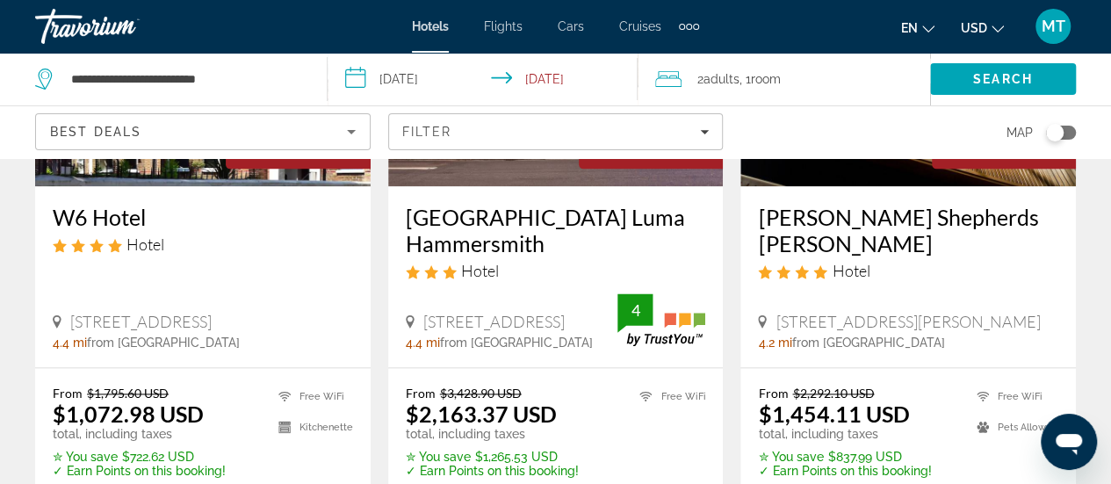
scroll to position [989, 0]
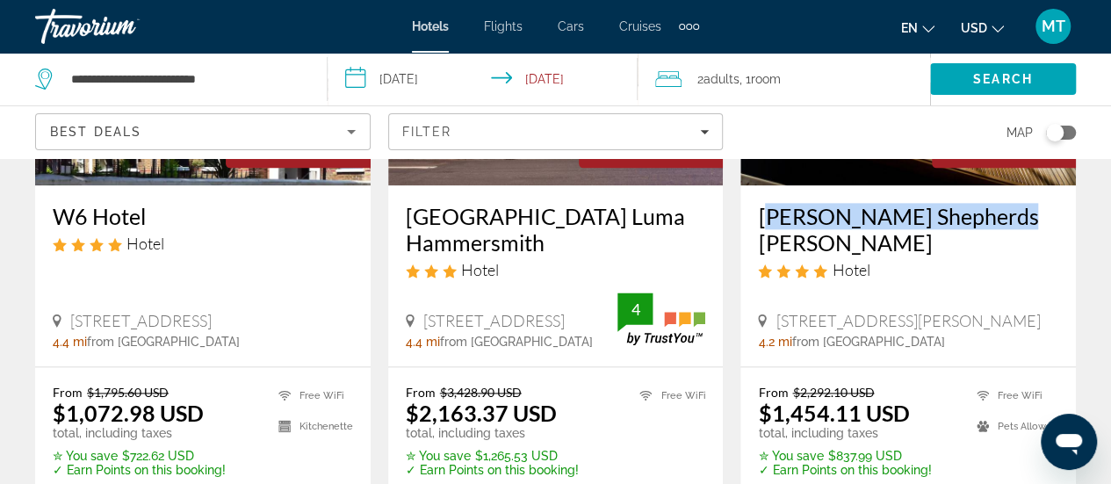
drag, startPoint x: 1000, startPoint y: 172, endPoint x: 750, endPoint y: 198, distance: 250.8
click at [750, 198] on div "[PERSON_NAME] Shepherds [PERSON_NAME] Hotel [STREET_ADDRESS][PERSON_NAME] 4.2 m…" at bounding box center [908, 275] width 336 height 180
copy h3 "[PERSON_NAME] Shepherds [PERSON_NAME]"
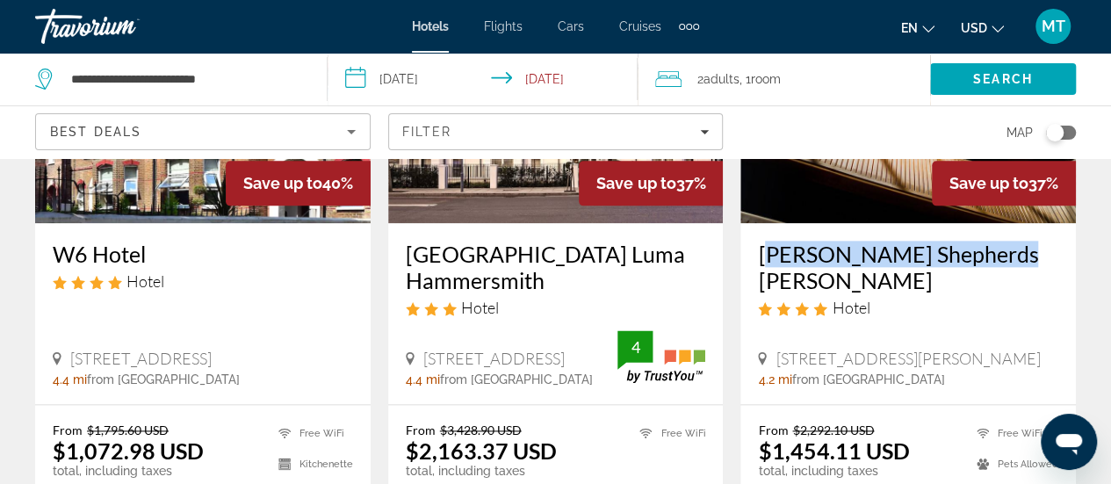
scroll to position [959, 0]
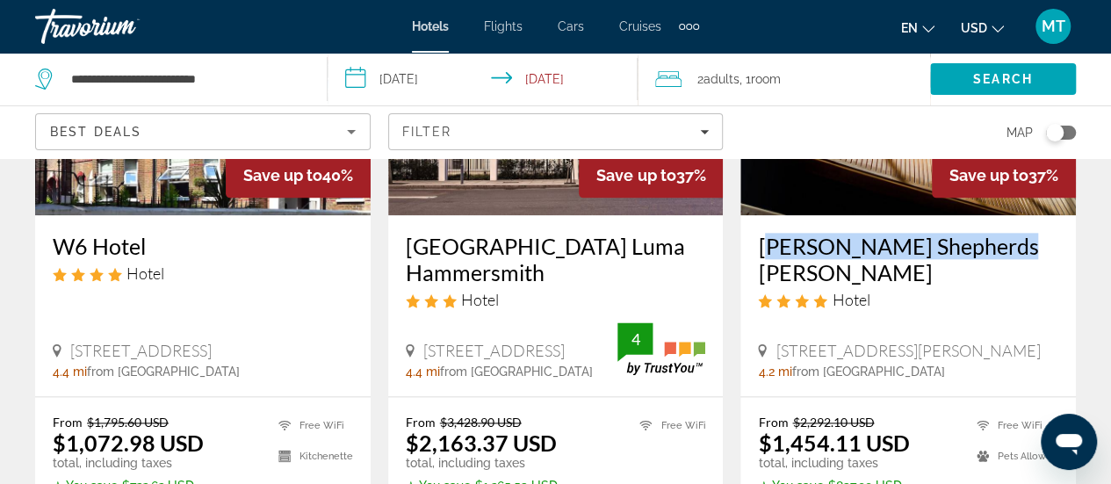
drag, startPoint x: 48, startPoint y: 226, endPoint x: 162, endPoint y: 234, distance: 113.6
click at [162, 234] on div "W6 Hotel Hotel [STREET_ADDRESS] 4.4 mi from [GEOGRAPHIC_DATA] from hotel" at bounding box center [203, 305] width 336 height 180
copy h3 "W6 Hotel"
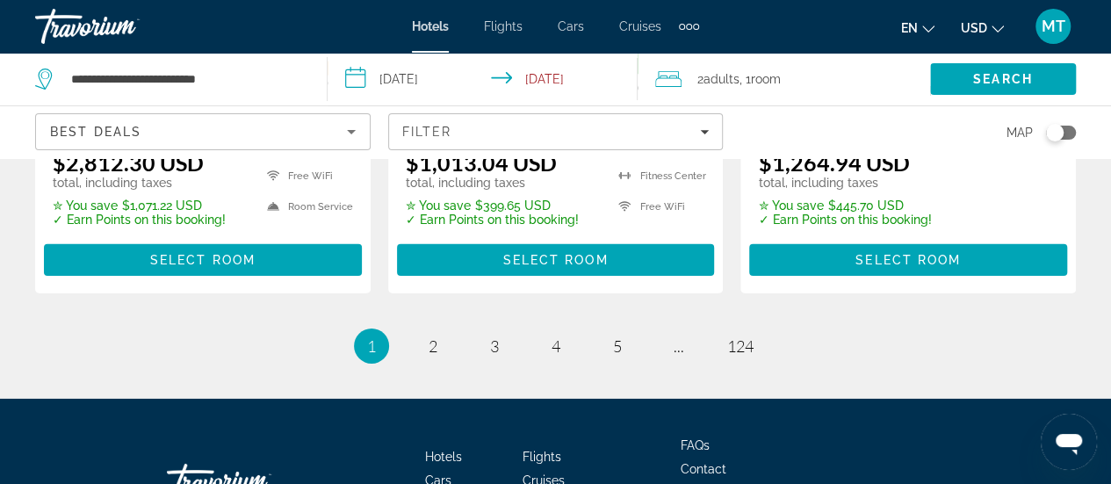
scroll to position [2670, 0]
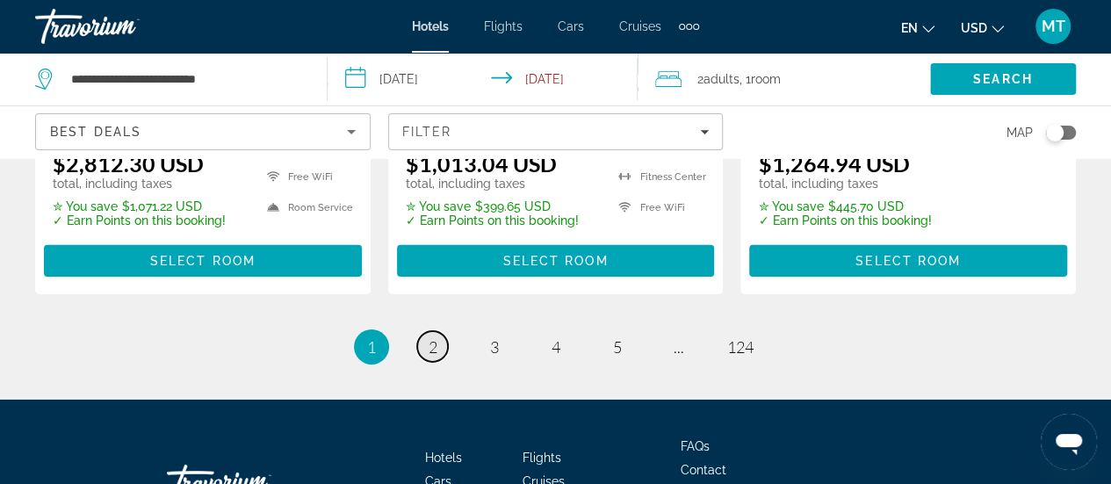
click at [429, 337] on span "2" at bounding box center [433, 346] width 9 height 19
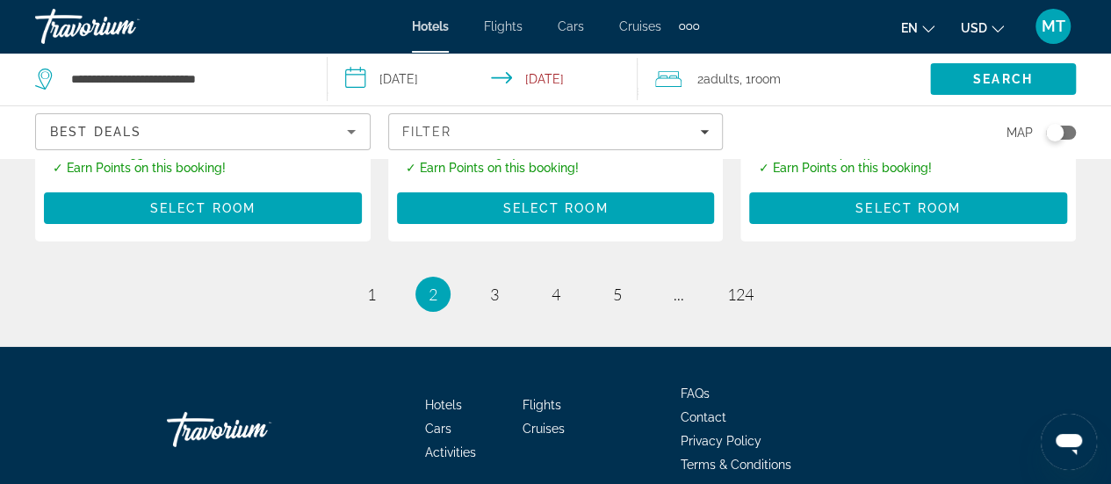
scroll to position [2752, 0]
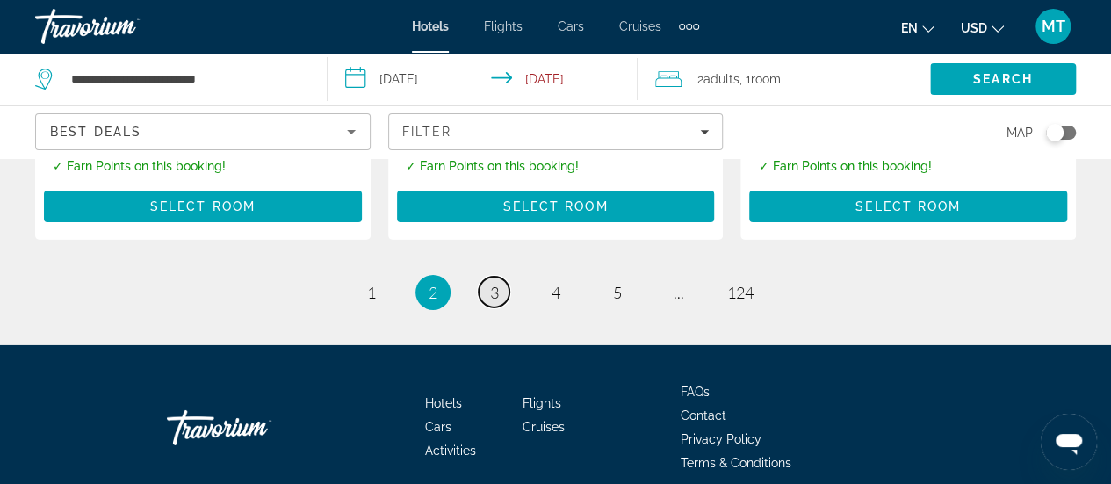
click at [493, 283] on span "3" at bounding box center [494, 292] width 9 height 19
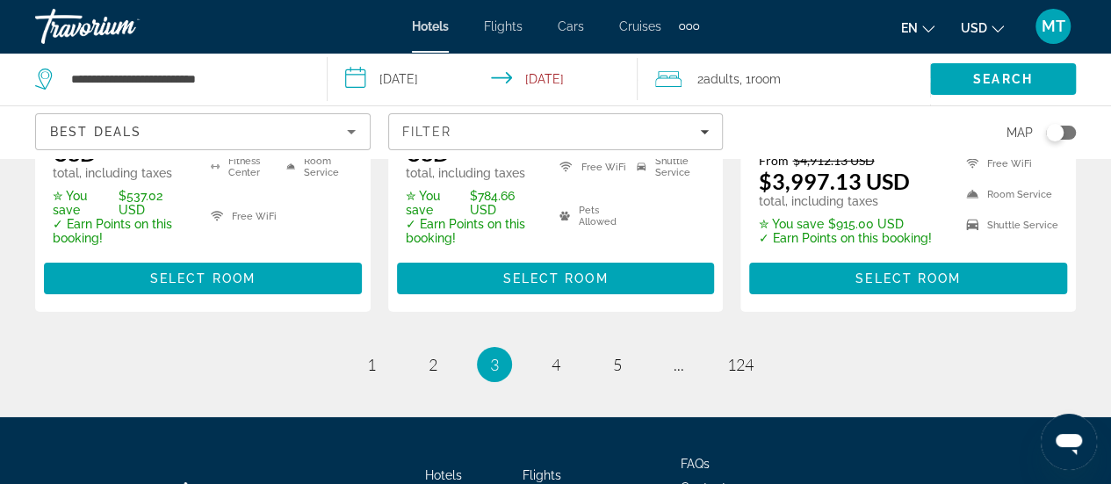
scroll to position [2728, 0]
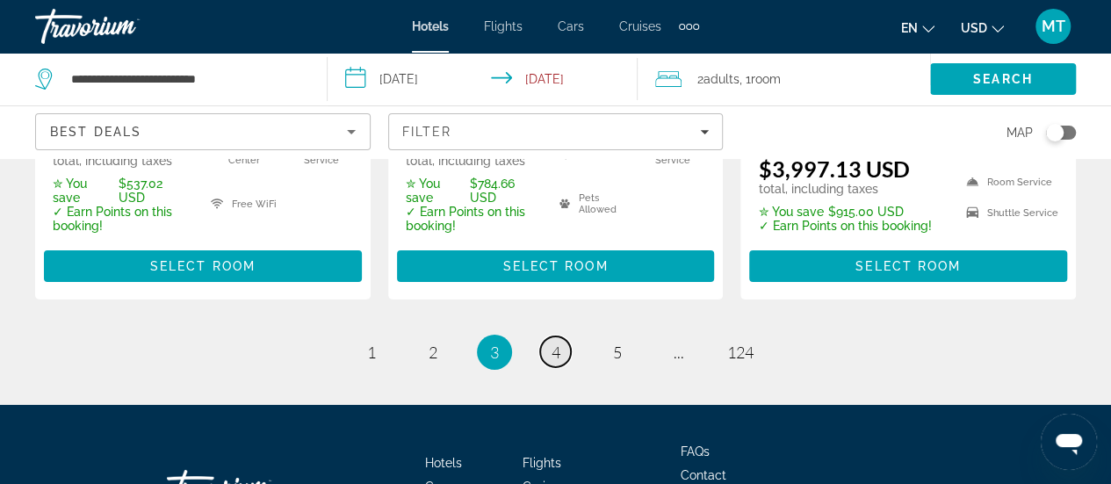
click at [560, 343] on span "4" at bounding box center [556, 352] width 9 height 19
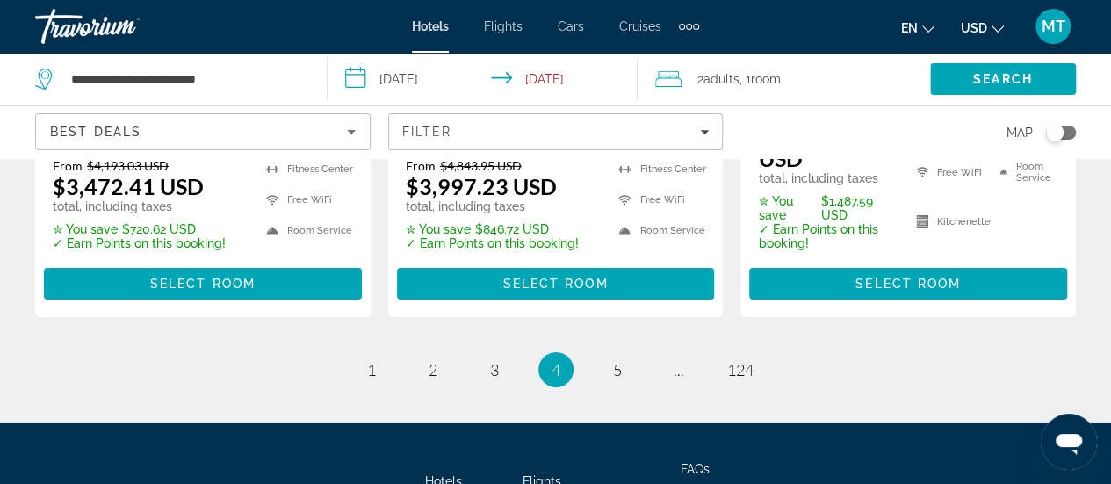
scroll to position [2749, 0]
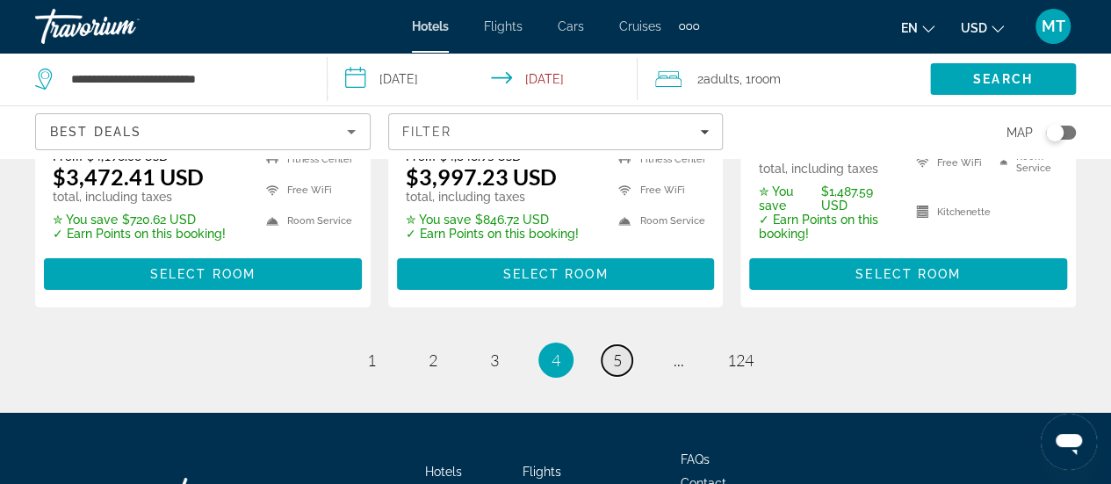
click at [613, 350] on span "5" at bounding box center [617, 359] width 9 height 19
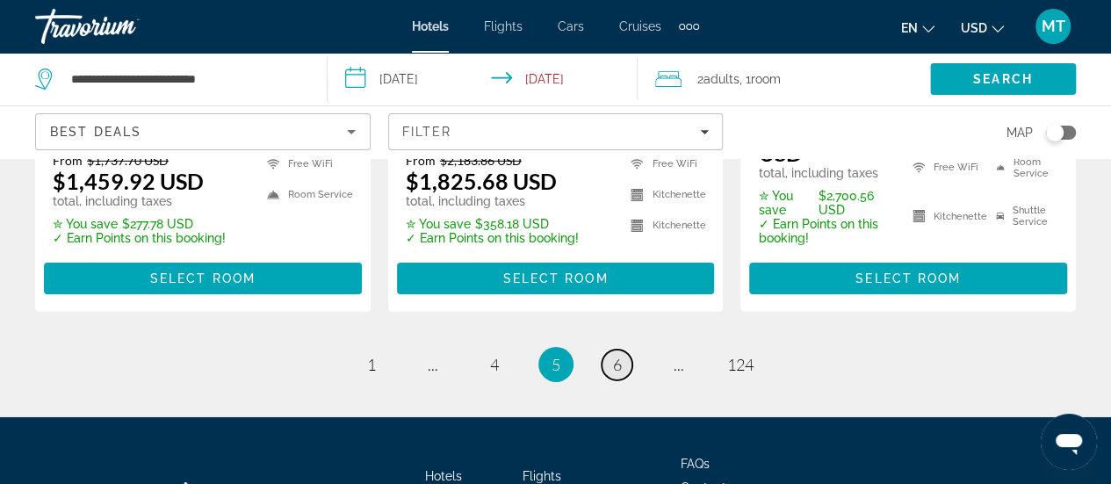
scroll to position [2828, 0]
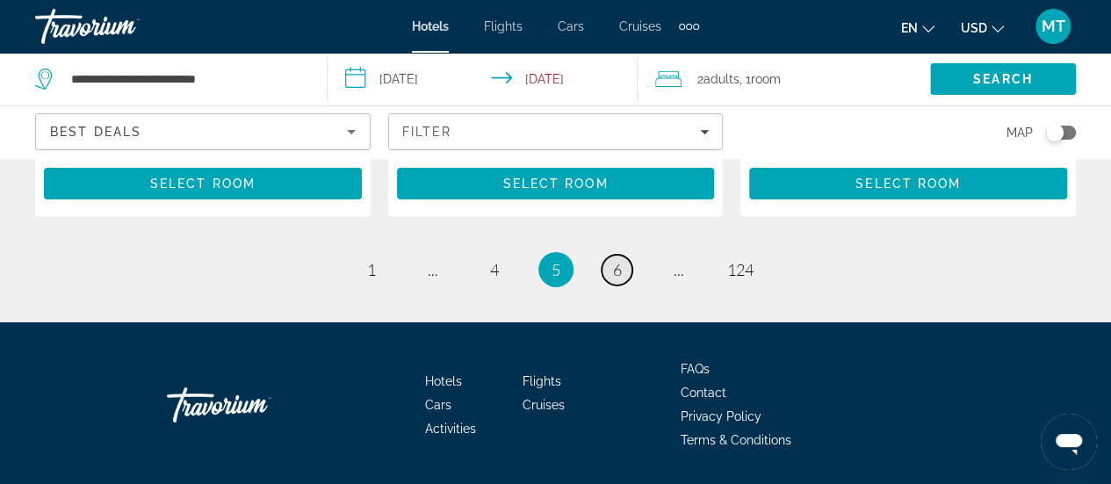
click at [615, 260] on span "6" at bounding box center [617, 269] width 9 height 19
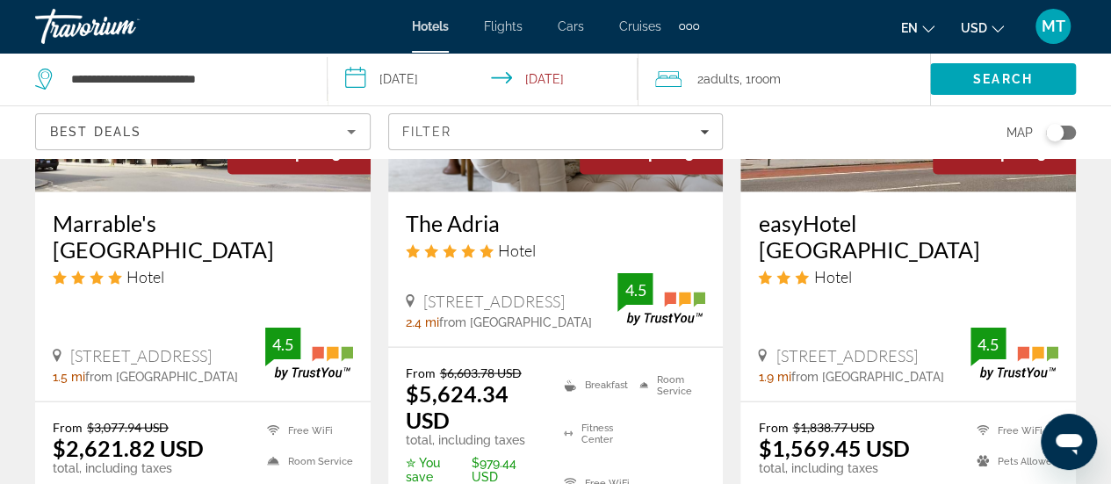
scroll to position [1768, 0]
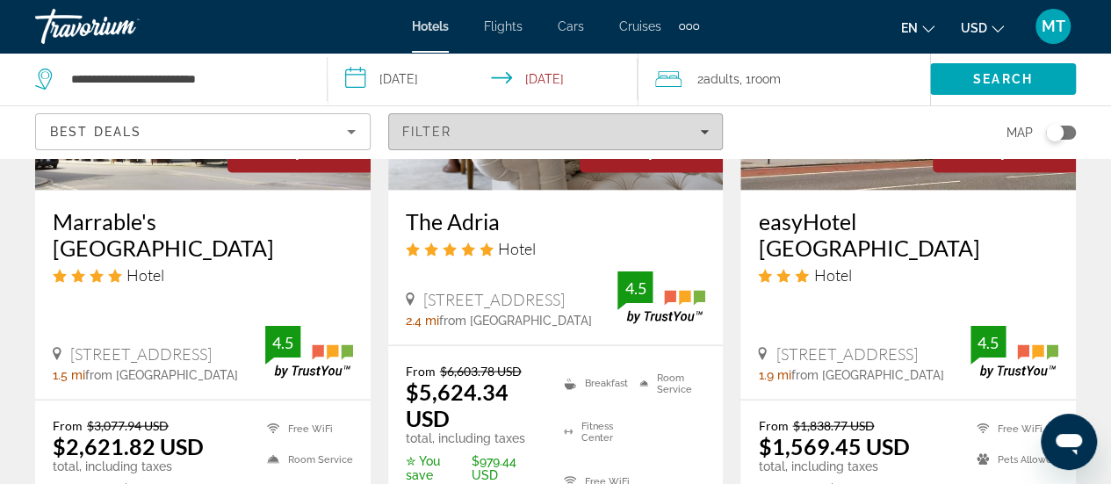
click at [627, 137] on div "Filter" at bounding box center [555, 132] width 307 height 14
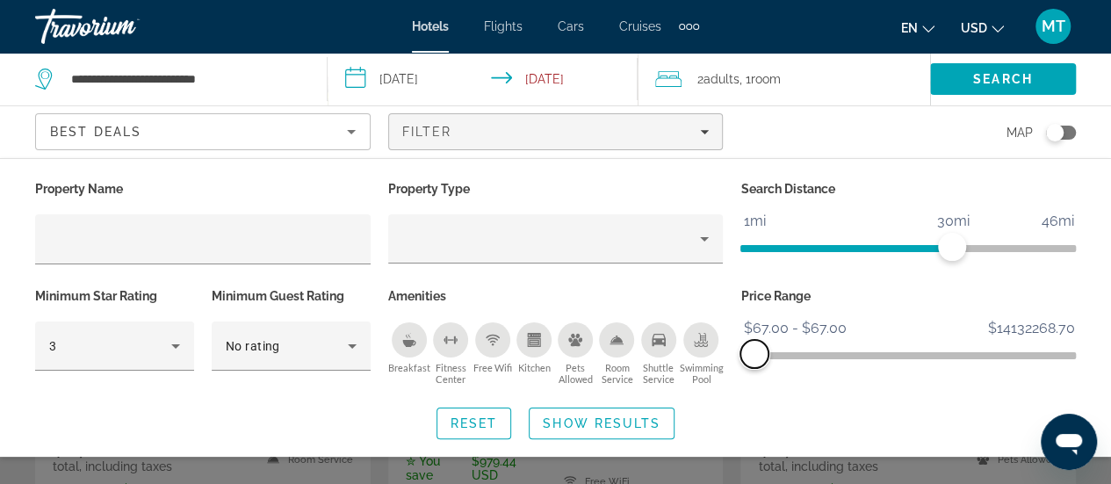
drag, startPoint x: 1062, startPoint y: 356, endPoint x: 740, endPoint y: 424, distance: 329.6
click at [740, 424] on div "Property Name Property Type Search Distance 1mi 46mi 30mi Minimum Star Rating 3…" at bounding box center [555, 308] width 1111 height 263
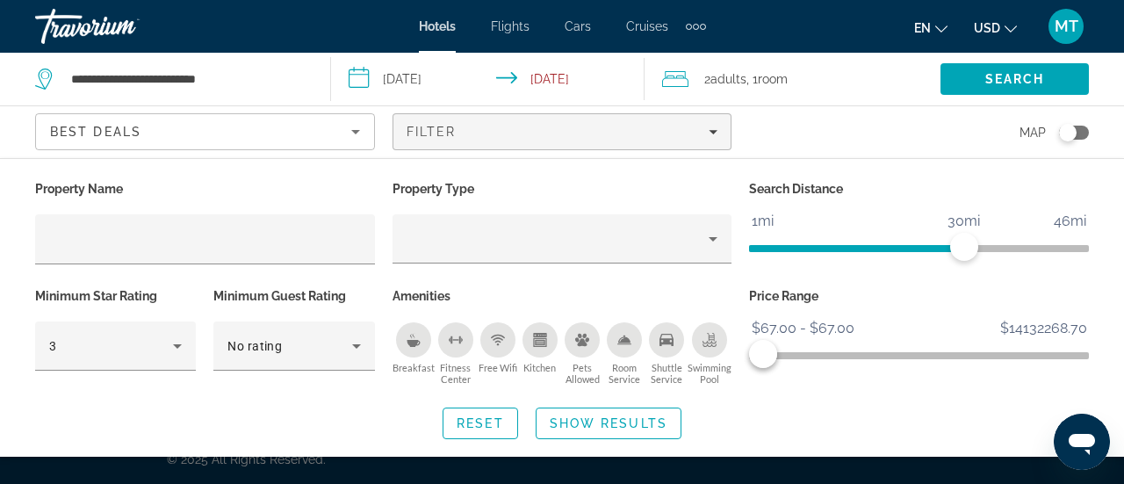
drag, startPoint x: 759, startPoint y: 366, endPoint x: 770, endPoint y: 370, distance: 11.9
click at [770, 370] on div "Price Range $67.00 $14132268.70 $67.00 $67.00 $67.00 - $67.00" at bounding box center [918, 337] width 357 height 106
click at [764, 355] on span "ngx-slider-max" at bounding box center [764, 354] width 28 height 28
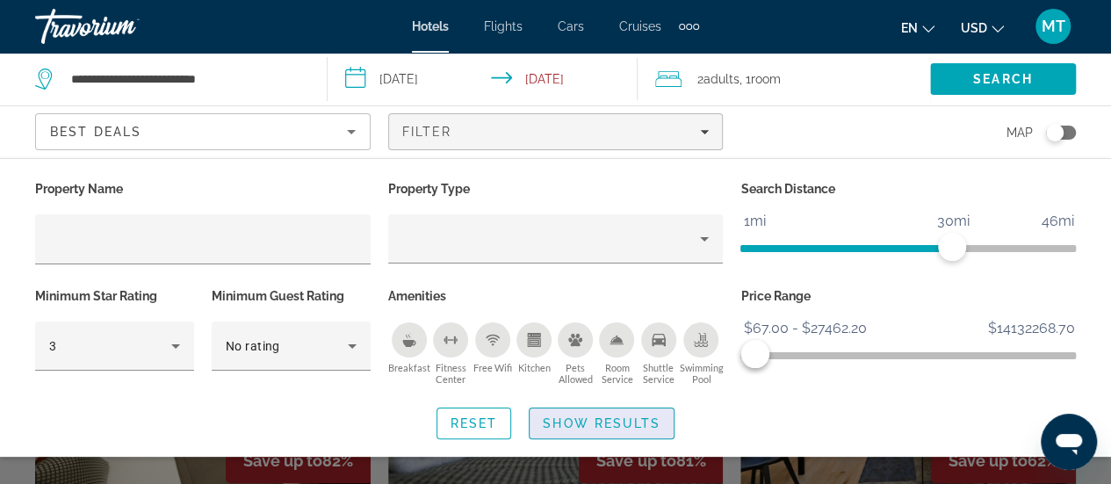
click at [611, 422] on span "Show Results" at bounding box center [602, 423] width 118 height 14
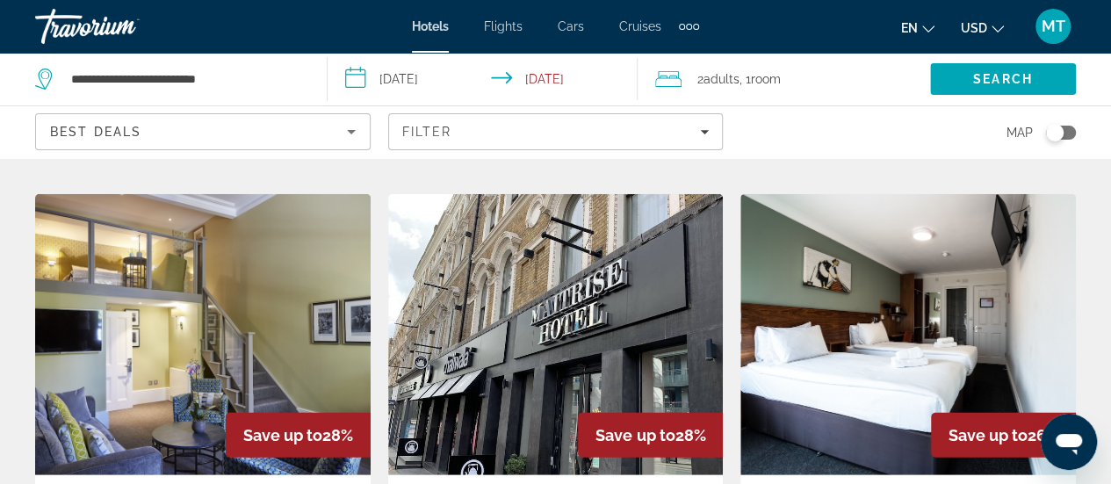
scroll to position [2723, 0]
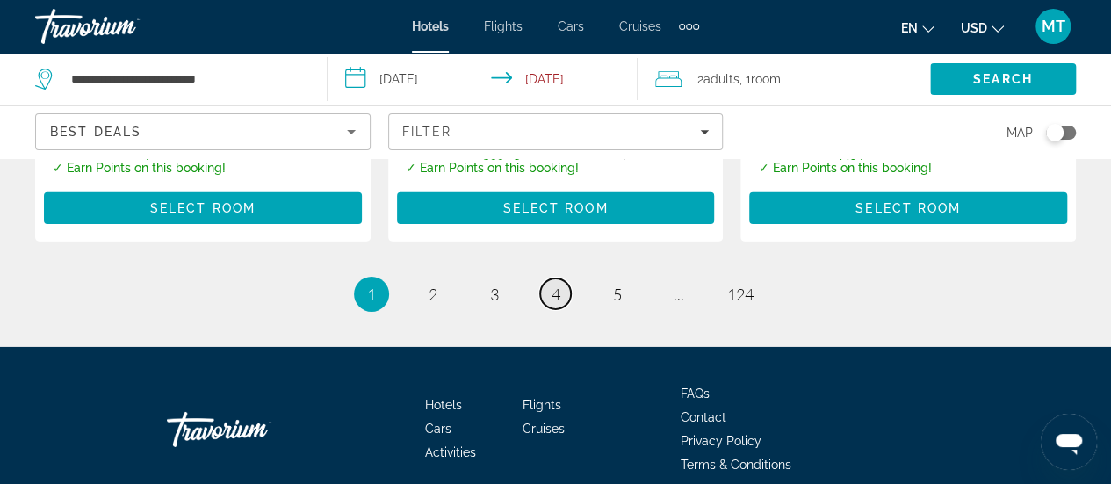
click at [557, 285] on span "4" at bounding box center [556, 294] width 9 height 19
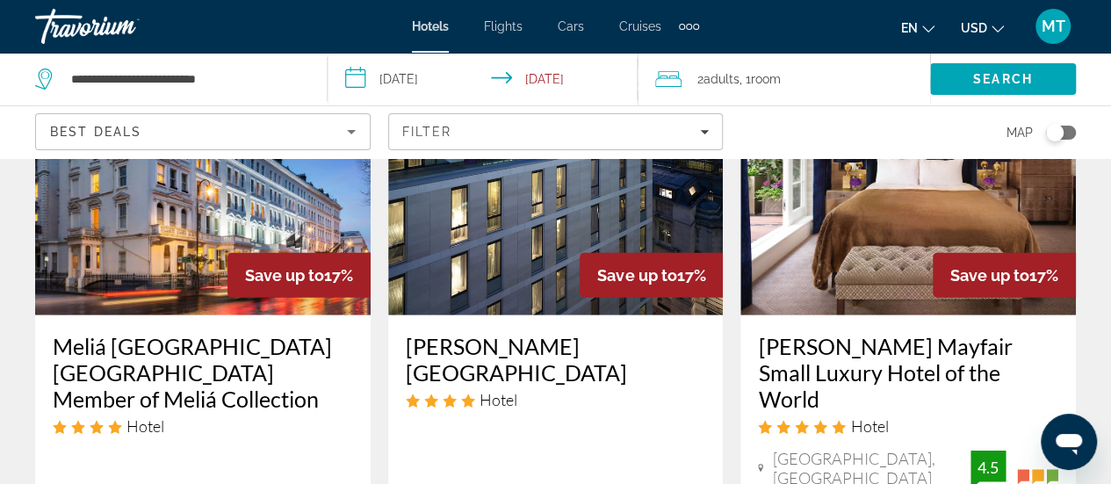
scroll to position [2828, 0]
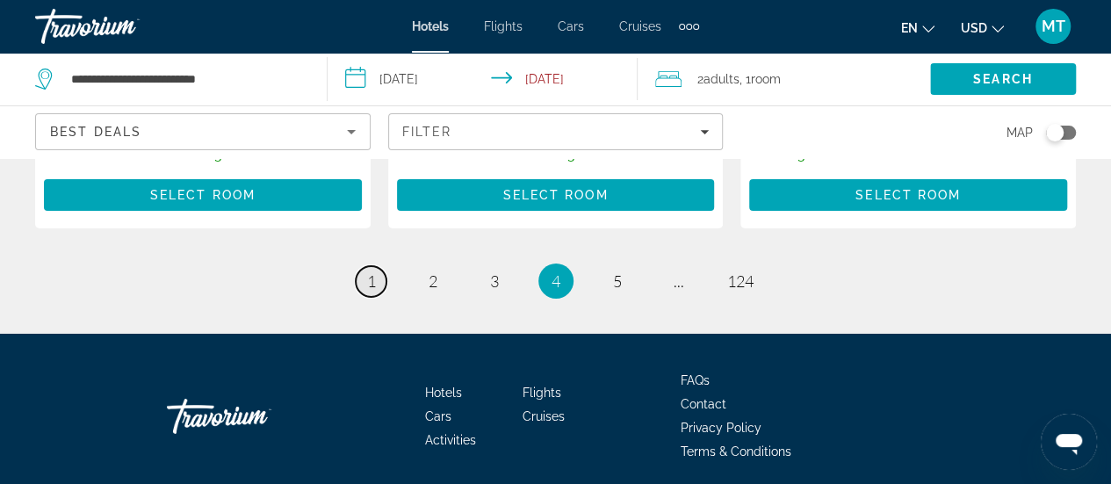
click at [374, 271] on span "1" at bounding box center [371, 280] width 9 height 19
